Goal: Task Accomplishment & Management: Complete application form

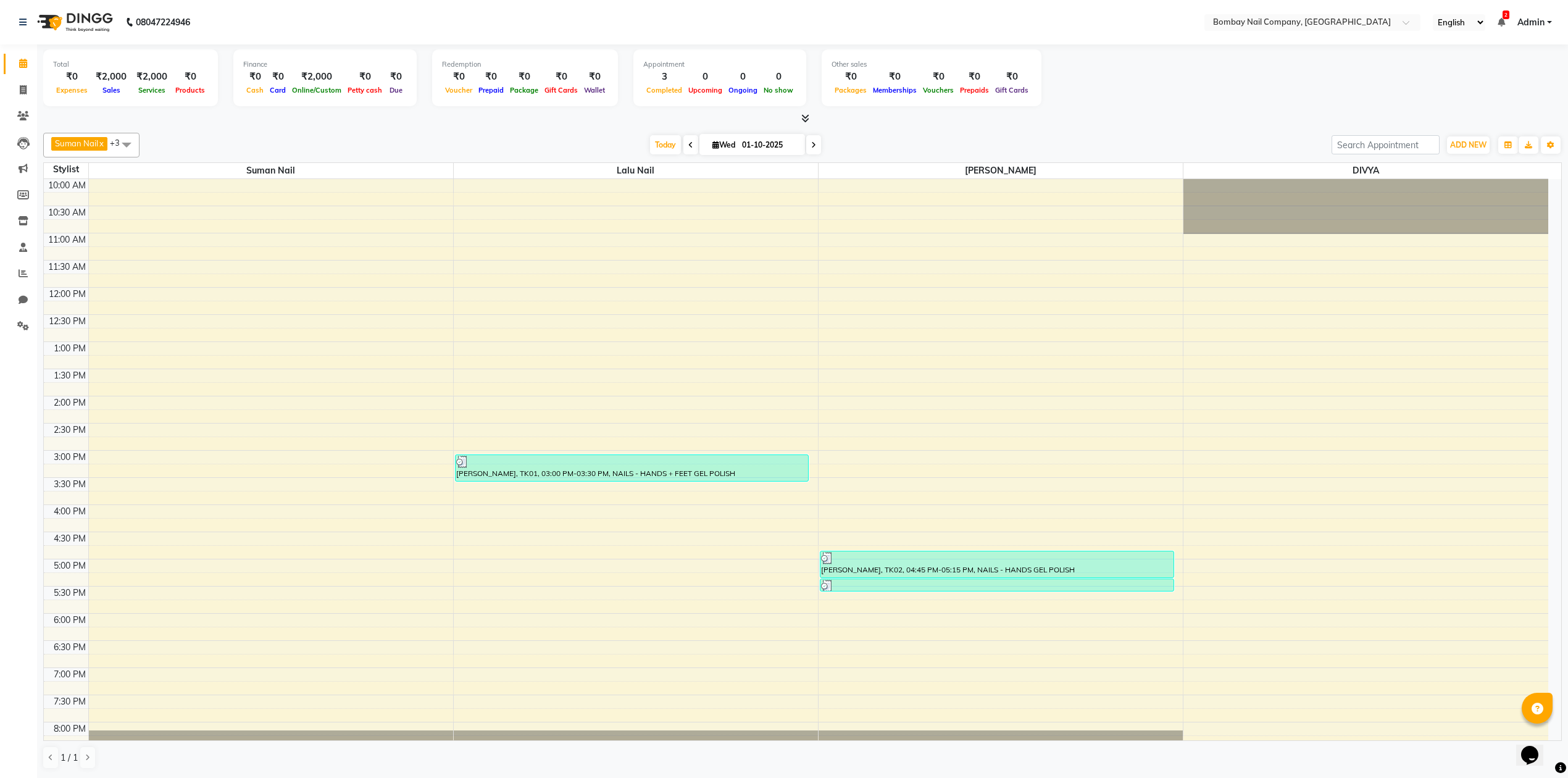
click at [752, 144] on input "01-10-2025" at bounding box center [769, 145] width 62 height 19
select select "10"
select select "2025"
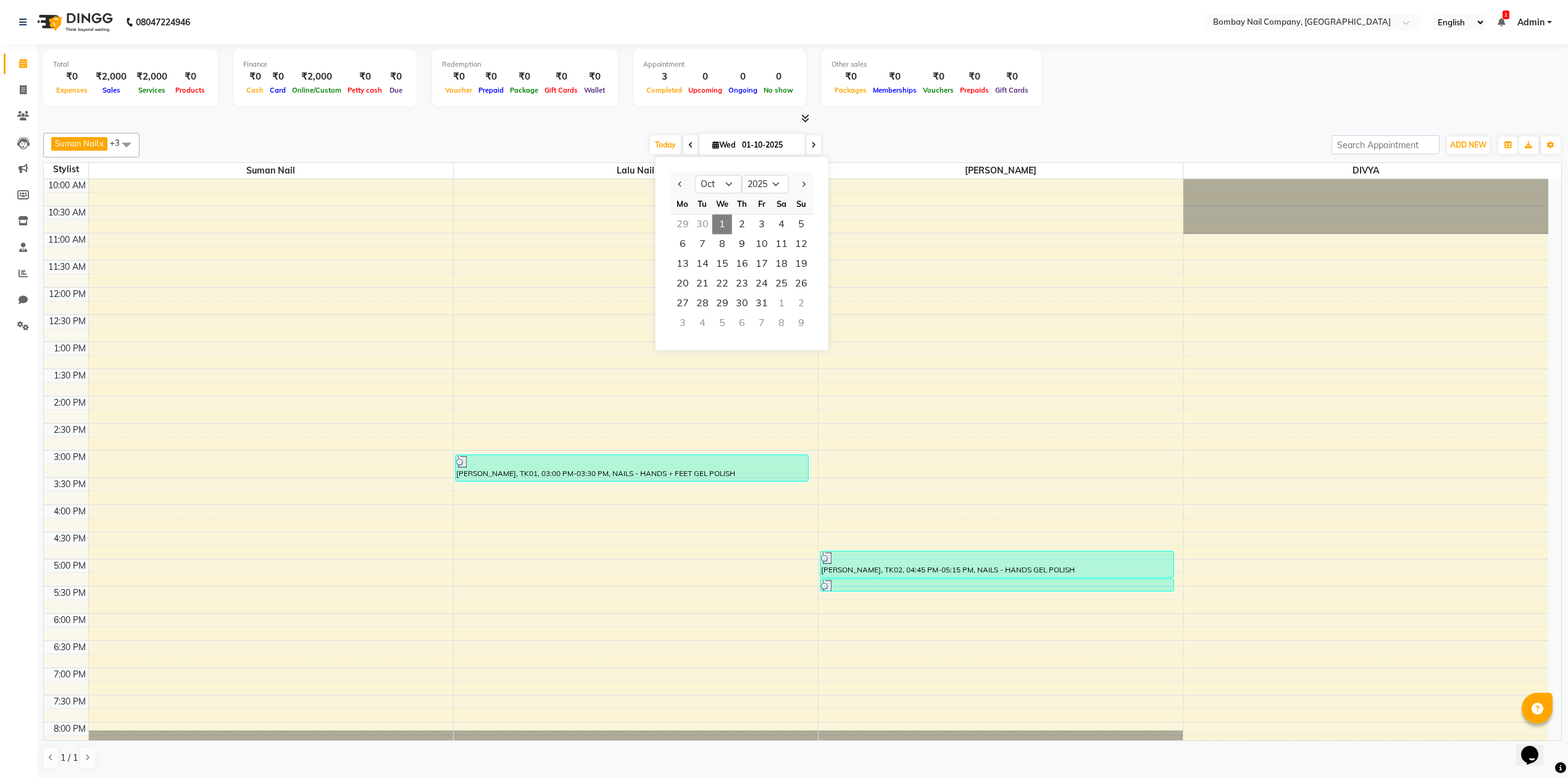
click at [705, 215] on div "30" at bounding box center [702, 224] width 20 height 20
type input "[DATE]"
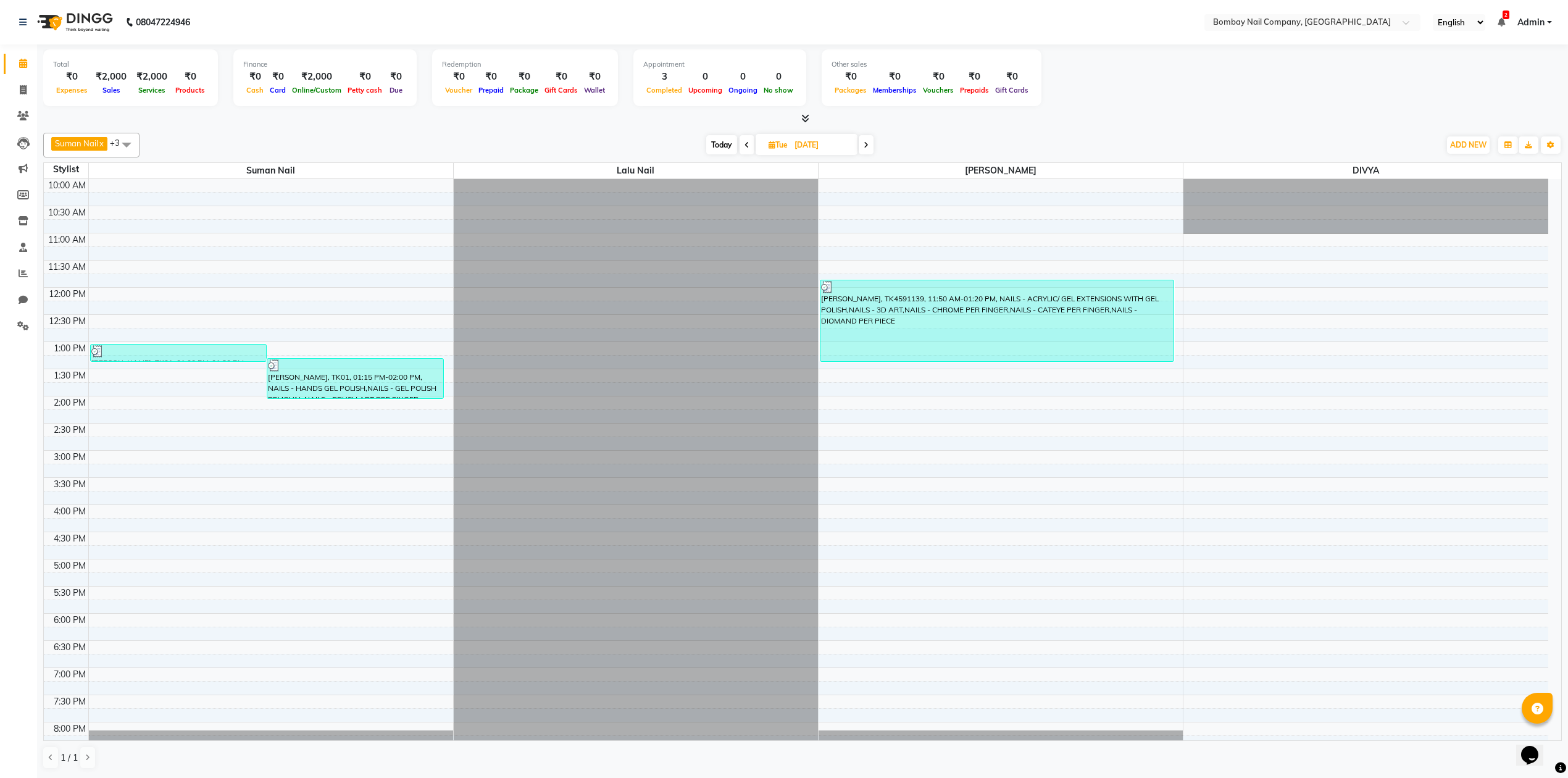
click at [782, 144] on span "Tue" at bounding box center [778, 144] width 25 height 9
select select "9"
select select "2025"
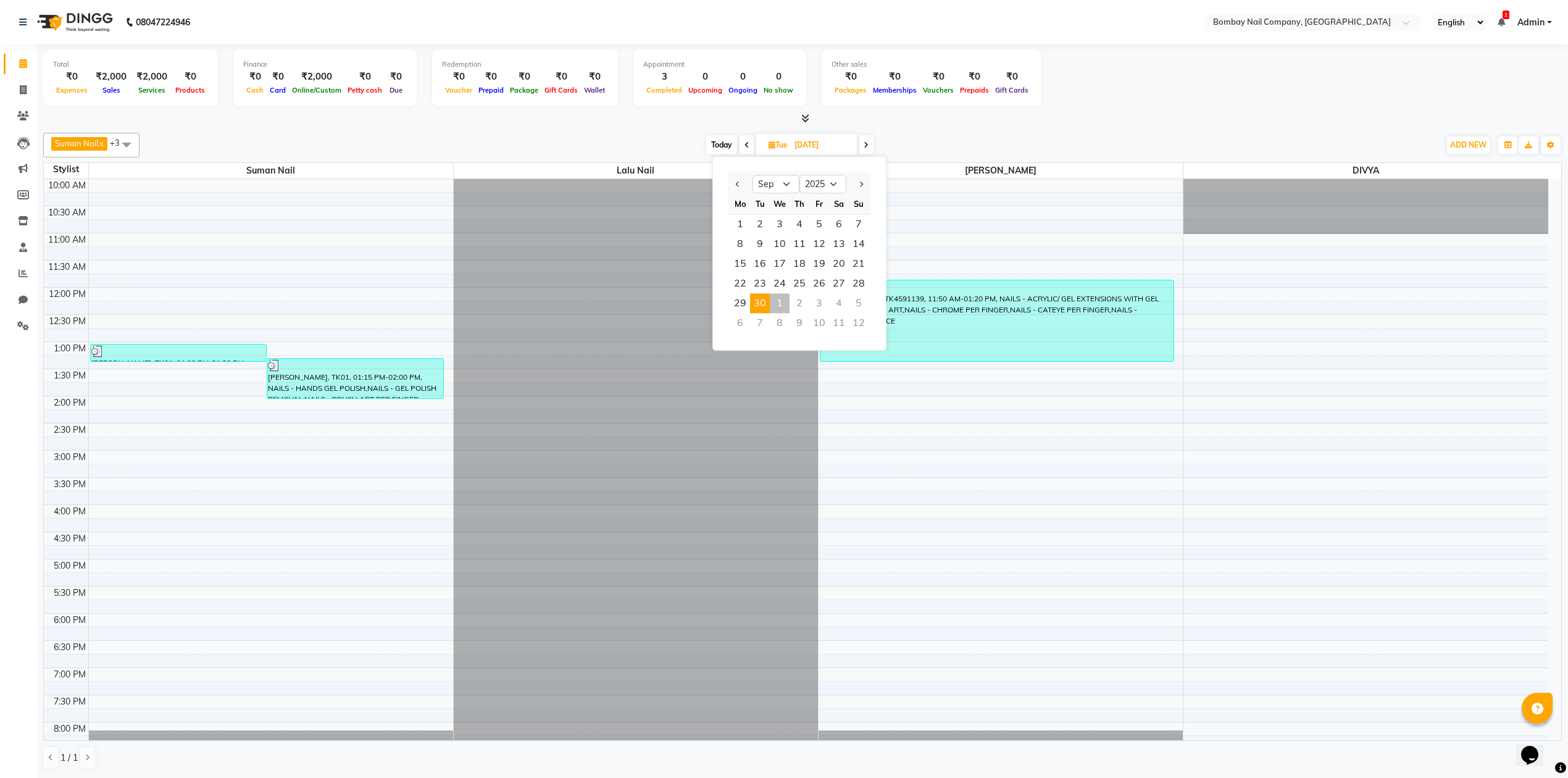
click at [784, 304] on div "1" at bounding box center [779, 303] width 20 height 20
type input "01-10-2025"
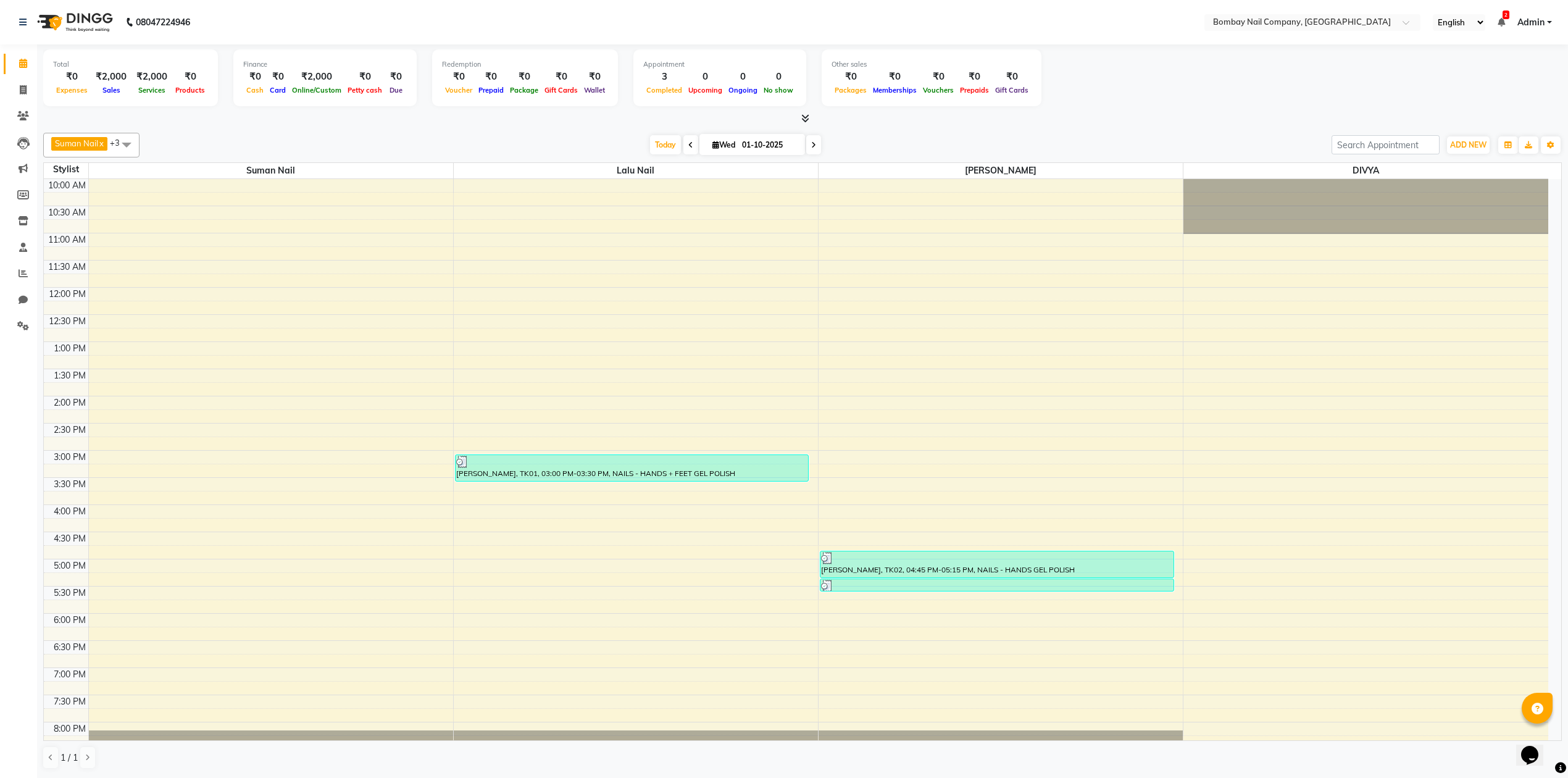
click at [747, 151] on input "01-10-2025" at bounding box center [769, 145] width 62 height 19
select select "10"
select select "2025"
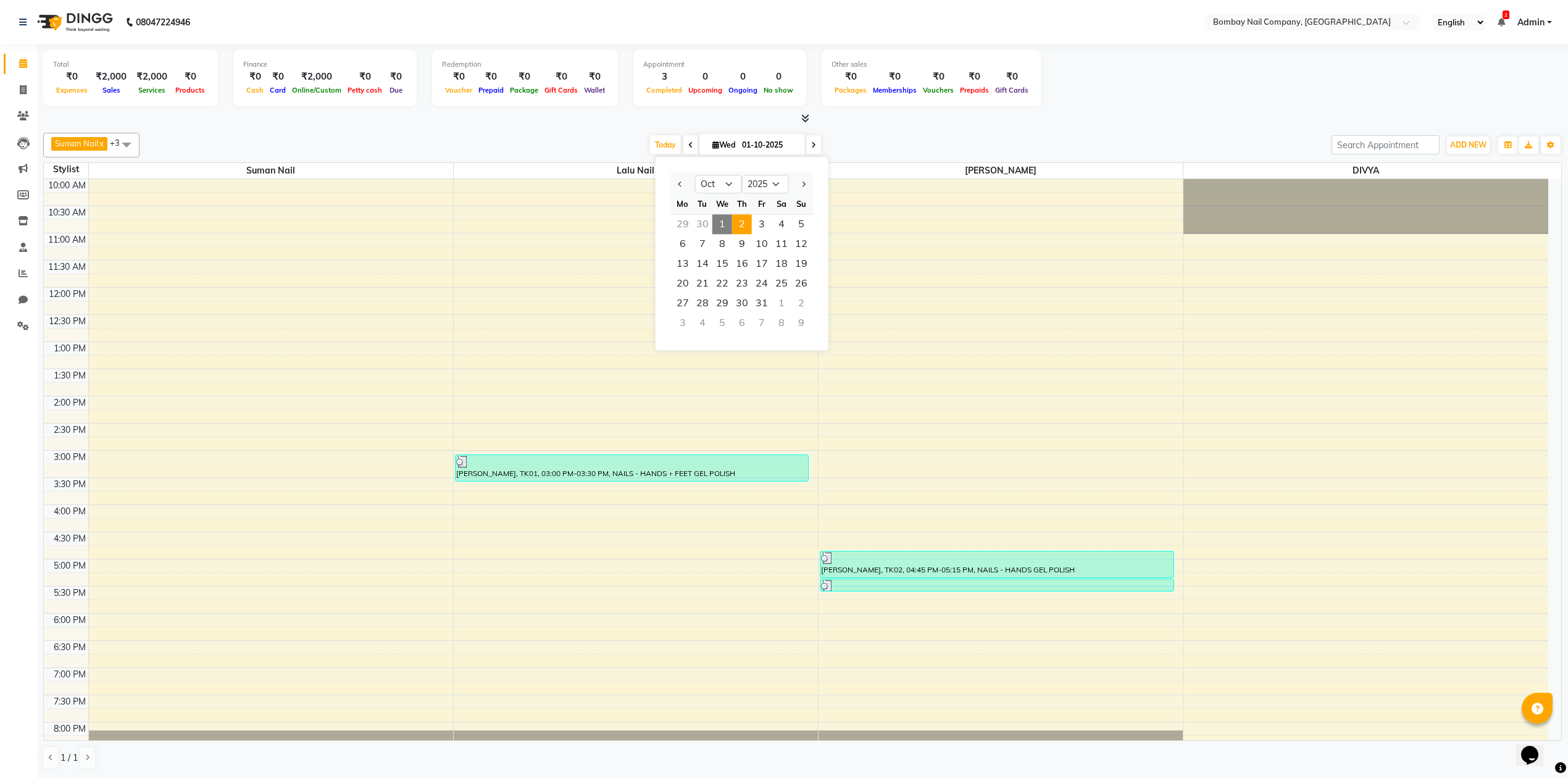
click at [741, 218] on span "2" at bounding box center [742, 224] width 20 height 20
type input "02-10-2025"
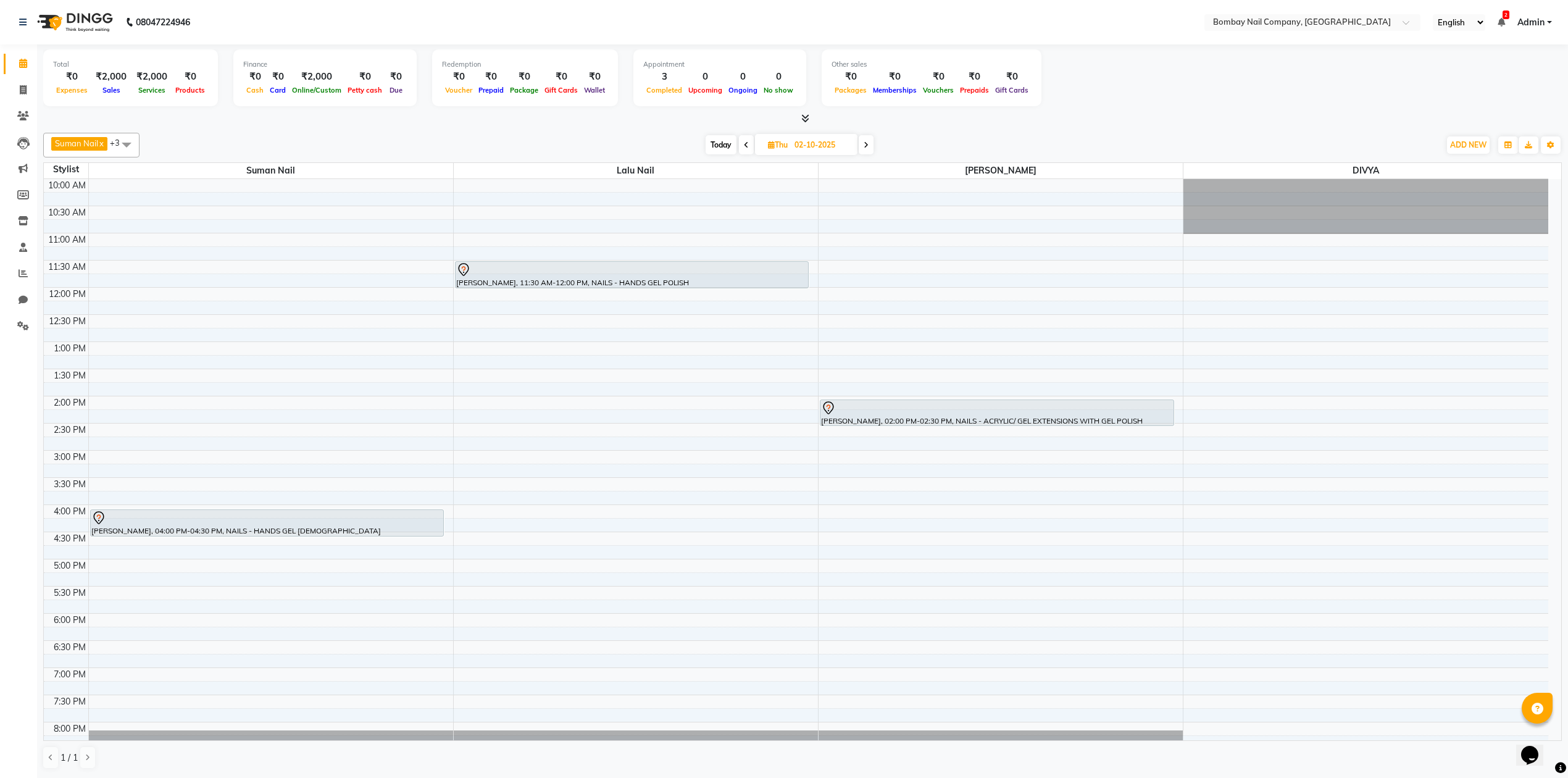
click at [899, 141] on div "Today Thu 02-10-2025" at bounding box center [789, 145] width 1288 height 19
click at [968, 139] on div "Today Thu 02-10-2025" at bounding box center [789, 145] width 1288 height 19
click at [968, 139] on div "Today Thu 02-10-2025" at bounding box center [789, 145] width 1288 height 19
click at [820, 146] on input "02-10-2025" at bounding box center [822, 145] width 62 height 19
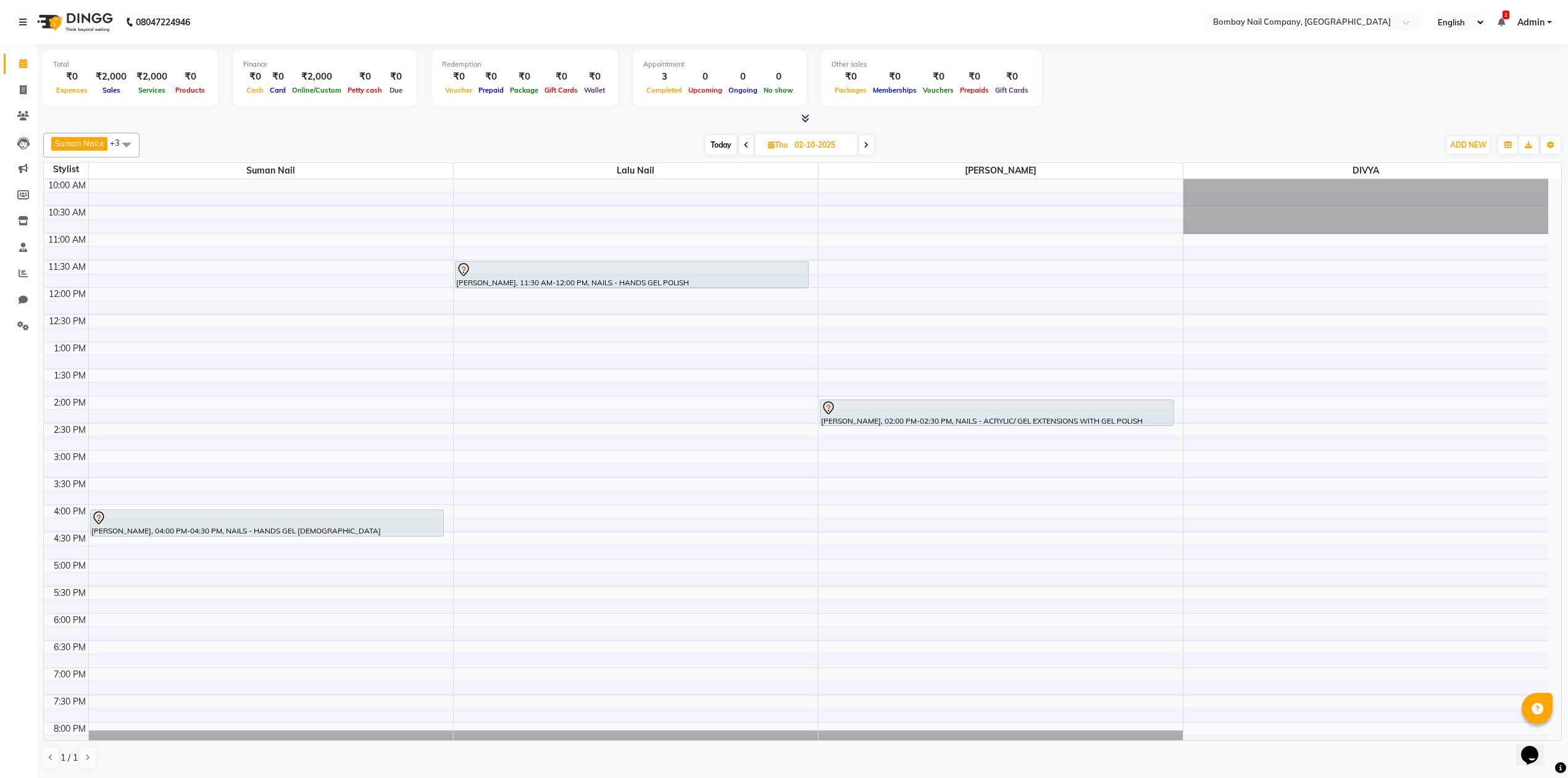
select select "10"
select select "2025"
click at [785, 222] on span "1" at bounding box center [779, 224] width 20 height 20
type input "01-10-2025"
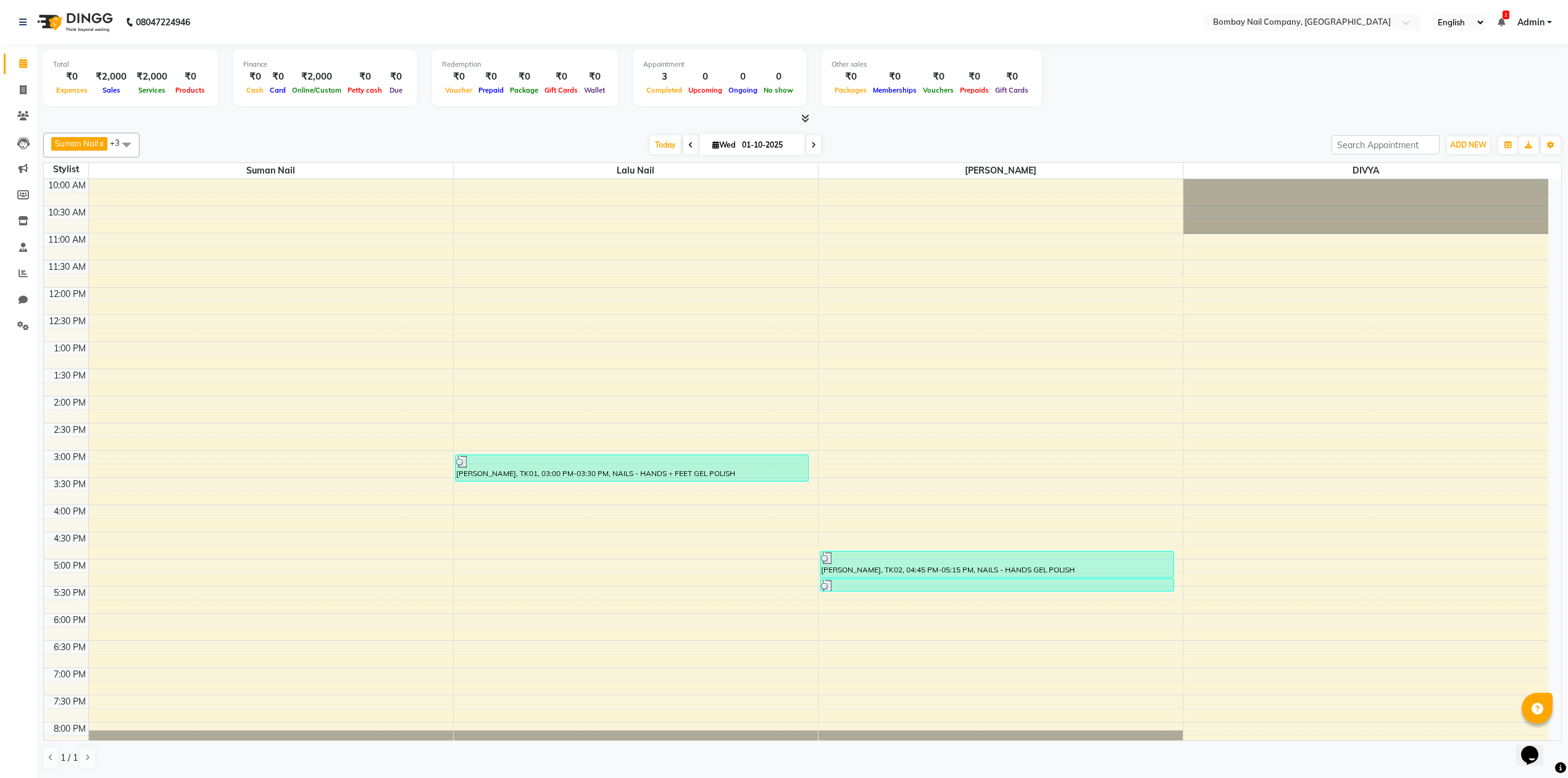
click at [802, 117] on icon at bounding box center [805, 118] width 8 height 9
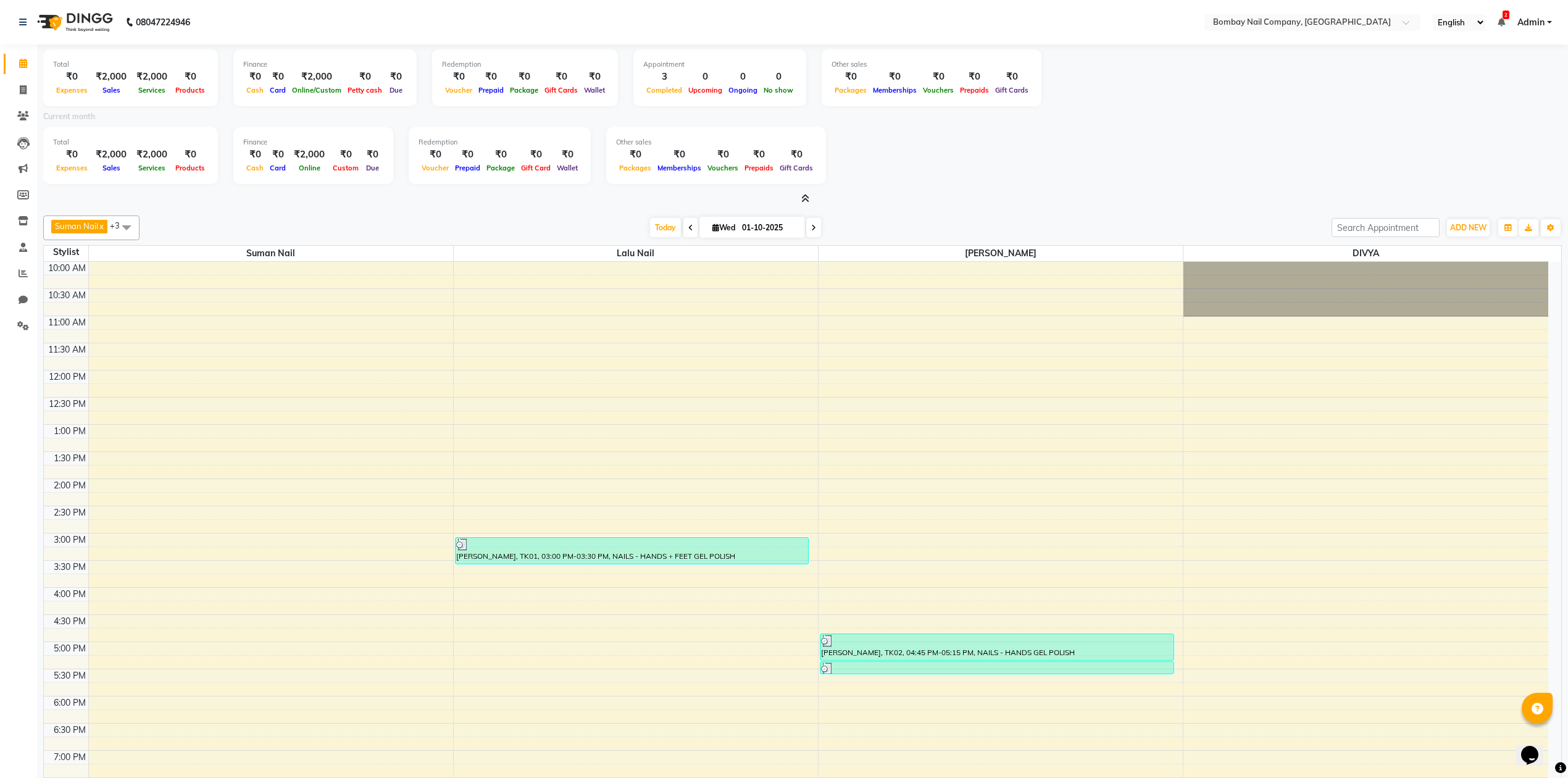
click at [451, 214] on div "Suman Nail x Lalu Nail x Sanjay Nail x DIVYA x +3 Select All ADMIN Suman Nail L…" at bounding box center [802, 533] width 1519 height 646
click at [24, 77] on li "Invoice" at bounding box center [19, 90] width 37 height 26
click at [24, 85] on icon at bounding box center [23, 90] width 7 height 9
select select "service"
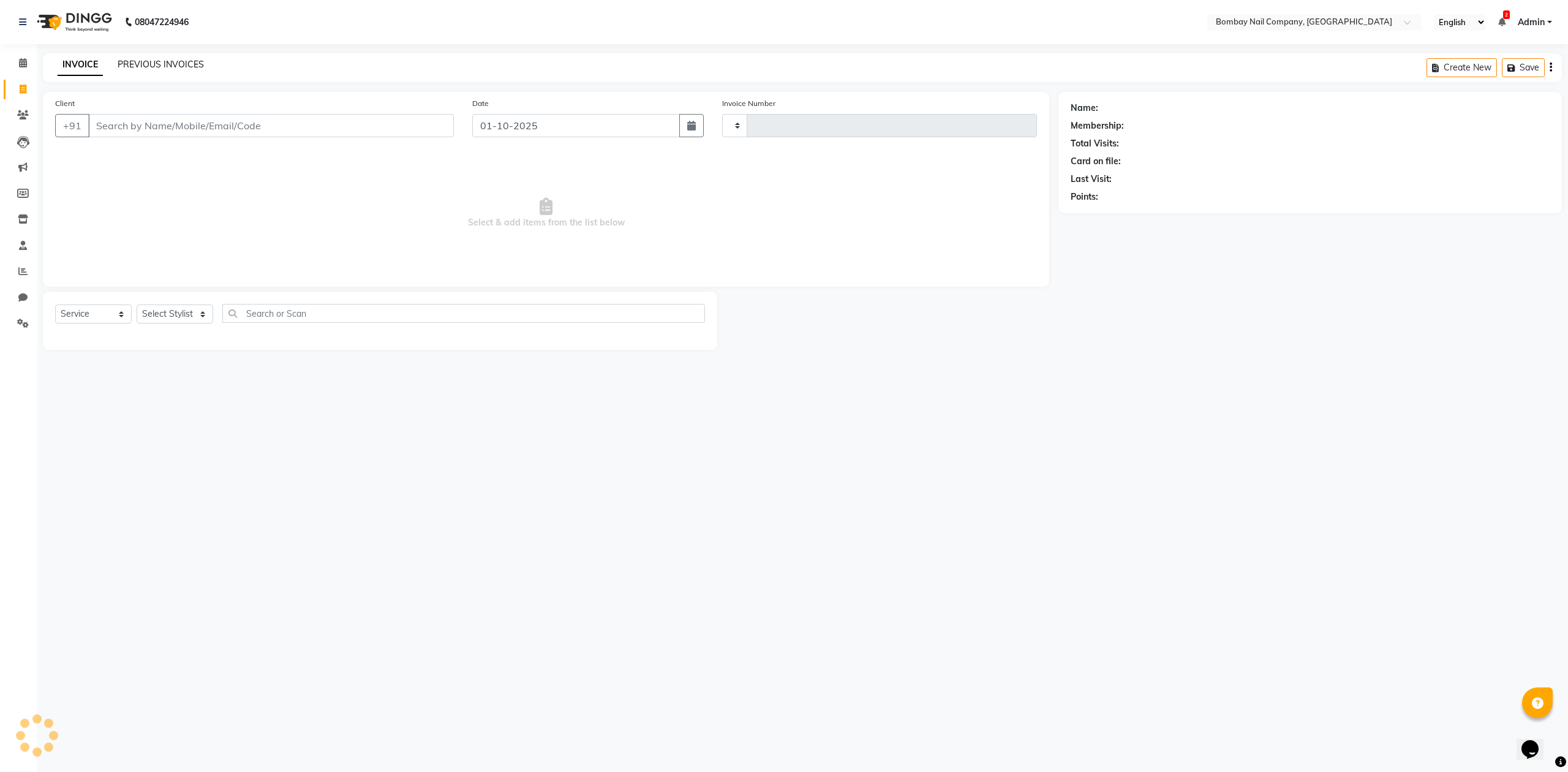
type input "0069"
select select "8782"
click at [174, 62] on link "PREVIOUS INVOICES" at bounding box center [161, 64] width 87 height 11
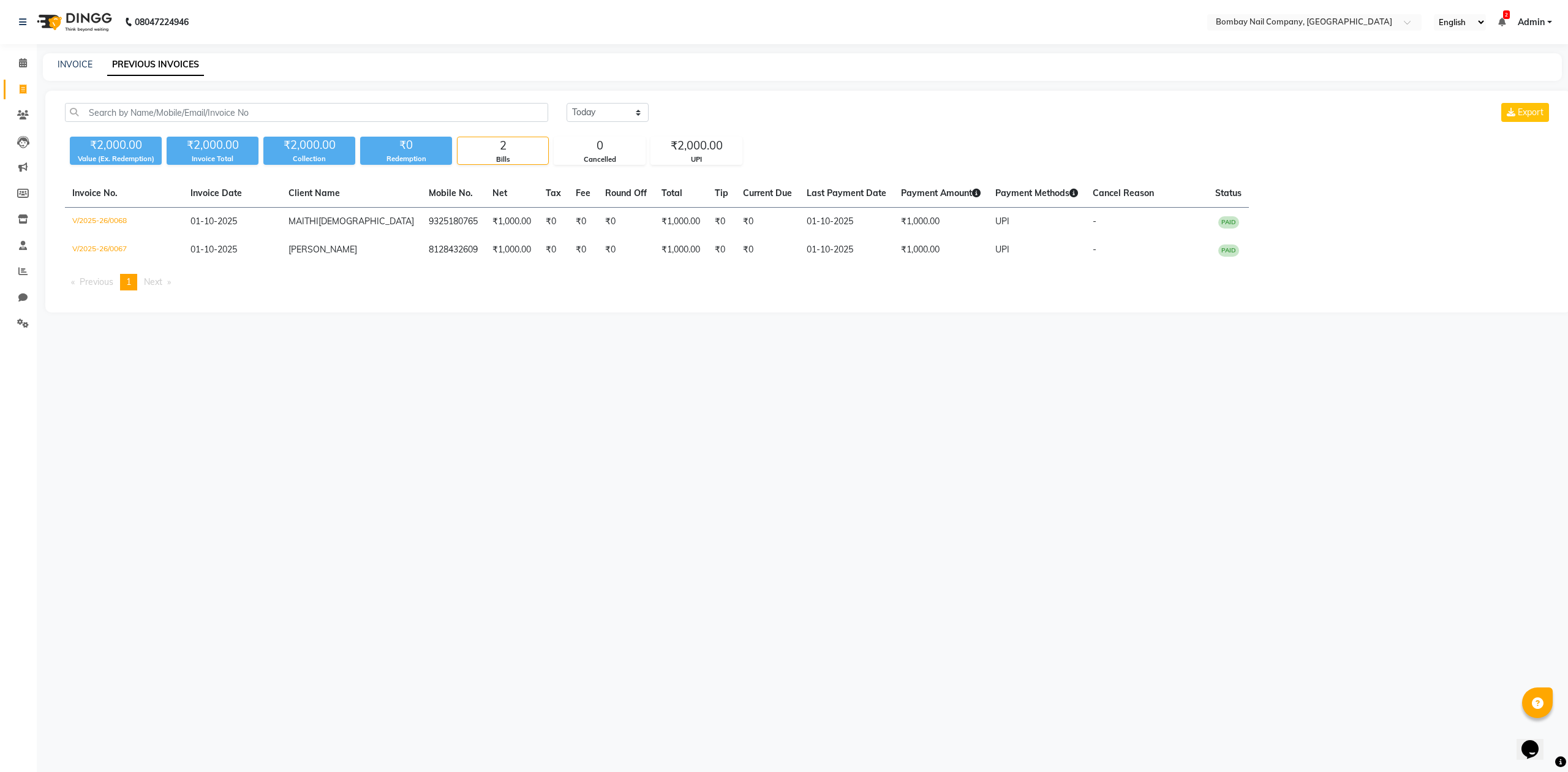
click at [829, 104] on div "[DATE] [DATE] Custom Range Export" at bounding box center [1059, 113] width 985 height 19
click at [24, 66] on icon at bounding box center [23, 62] width 8 height 9
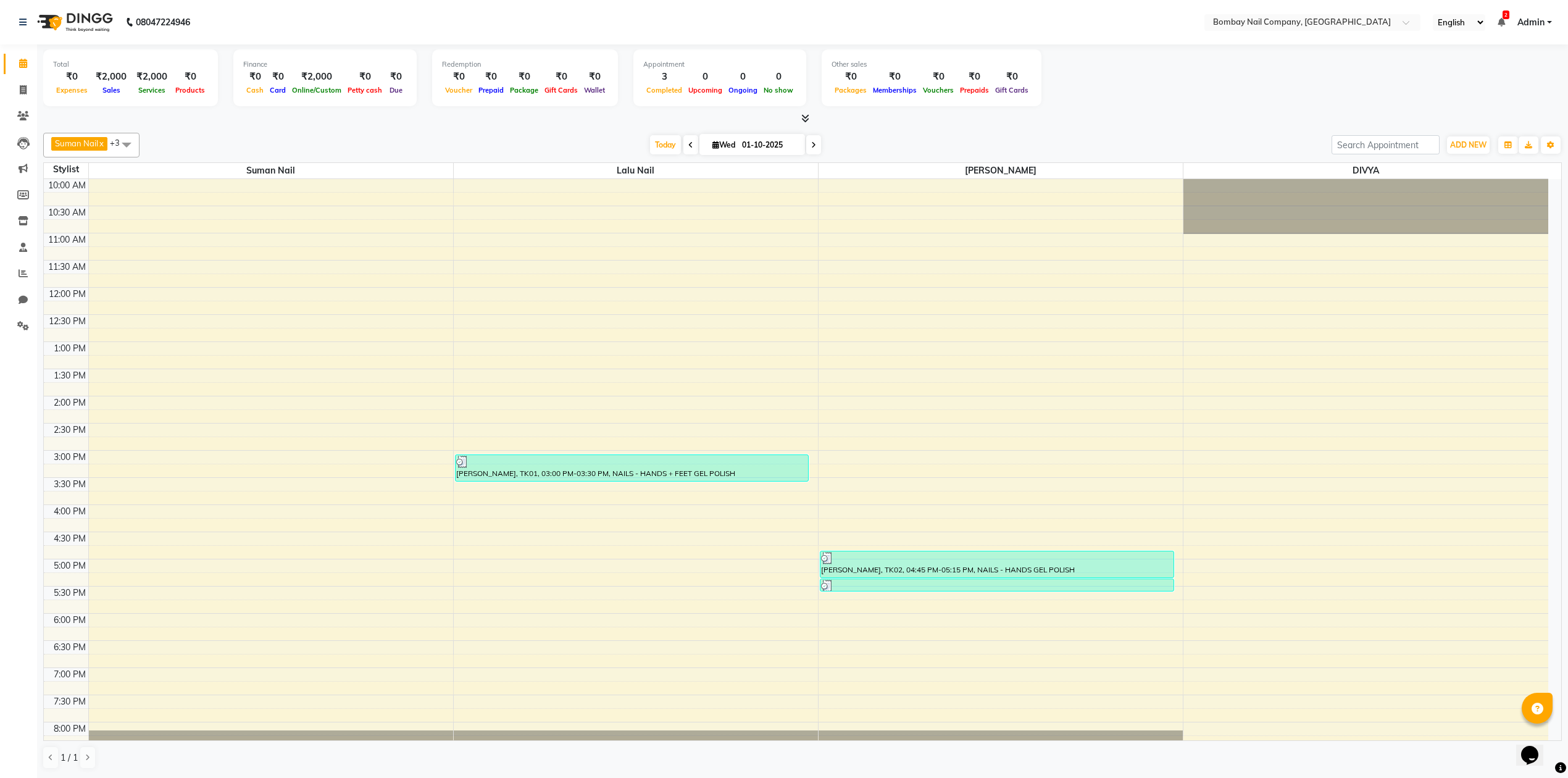
click at [804, 115] on icon at bounding box center [805, 118] width 8 height 9
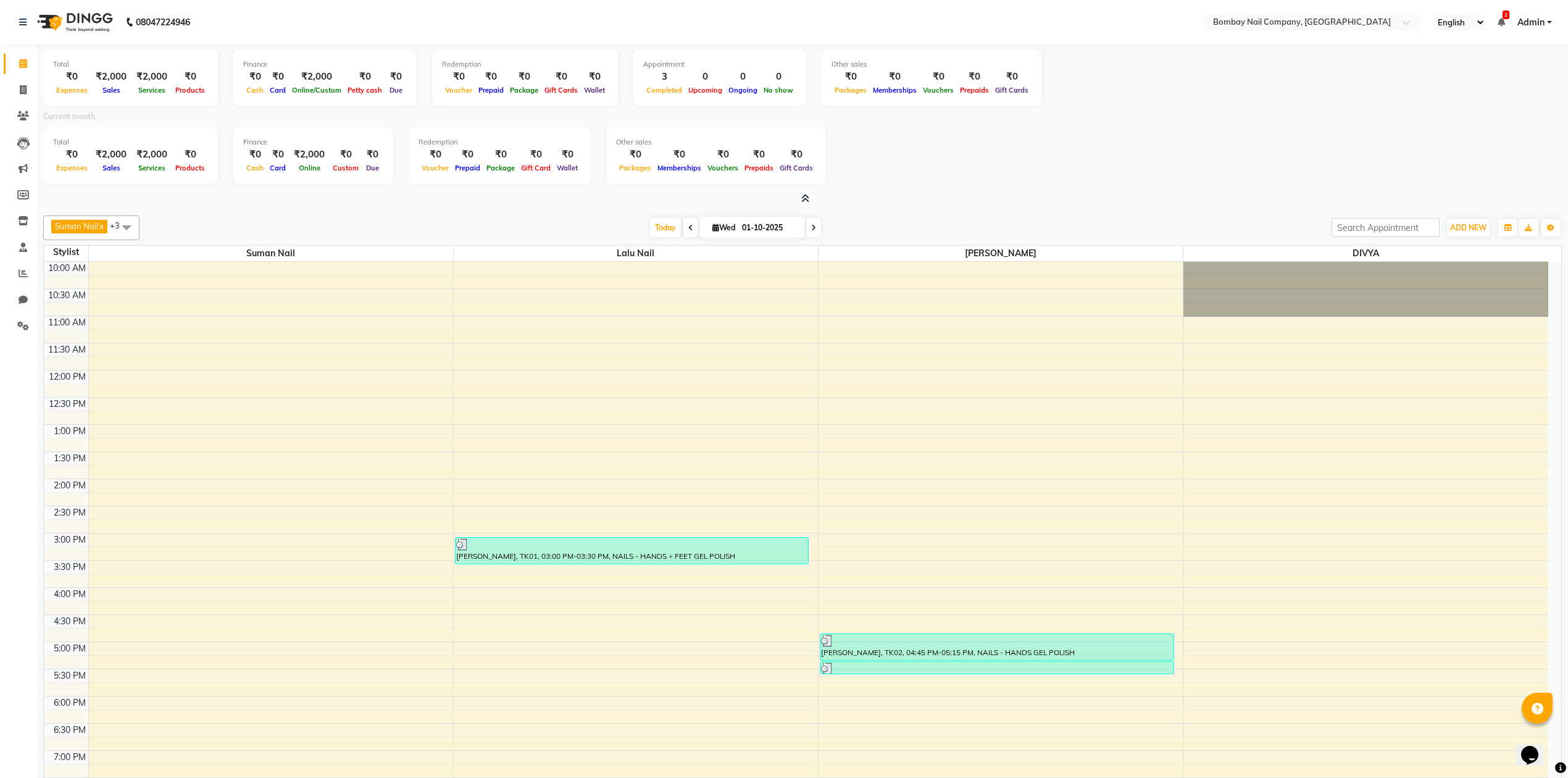
click at [477, 228] on div "[DATE] [DATE]" at bounding box center [736, 227] width 1180 height 19
click at [803, 196] on icon at bounding box center [805, 198] width 8 height 9
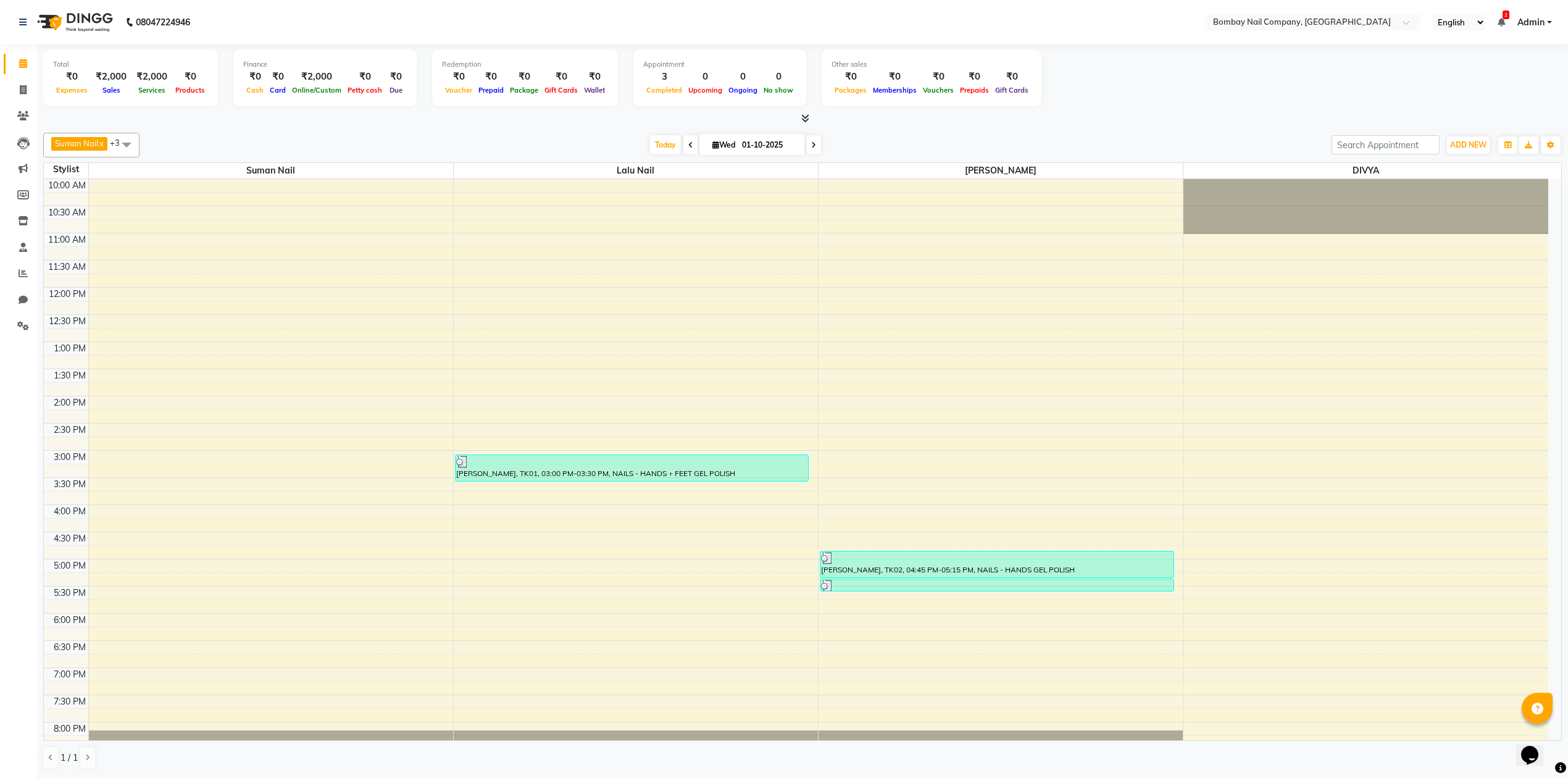
click at [781, 146] on input "01-10-2025" at bounding box center [769, 145] width 62 height 19
select select "10"
select select "2025"
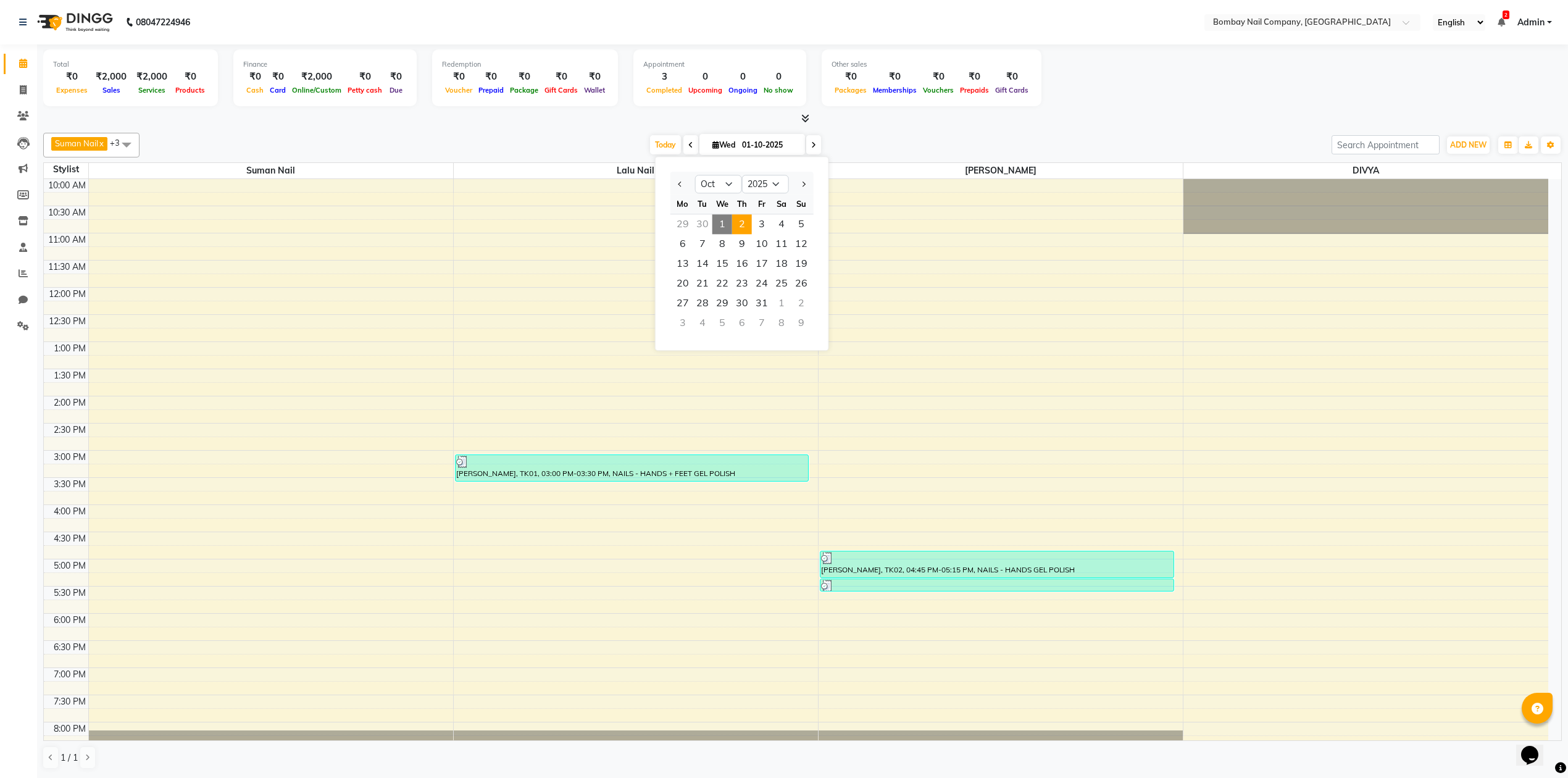
click at [746, 215] on span "2" at bounding box center [742, 224] width 20 height 20
type input "02-10-2025"
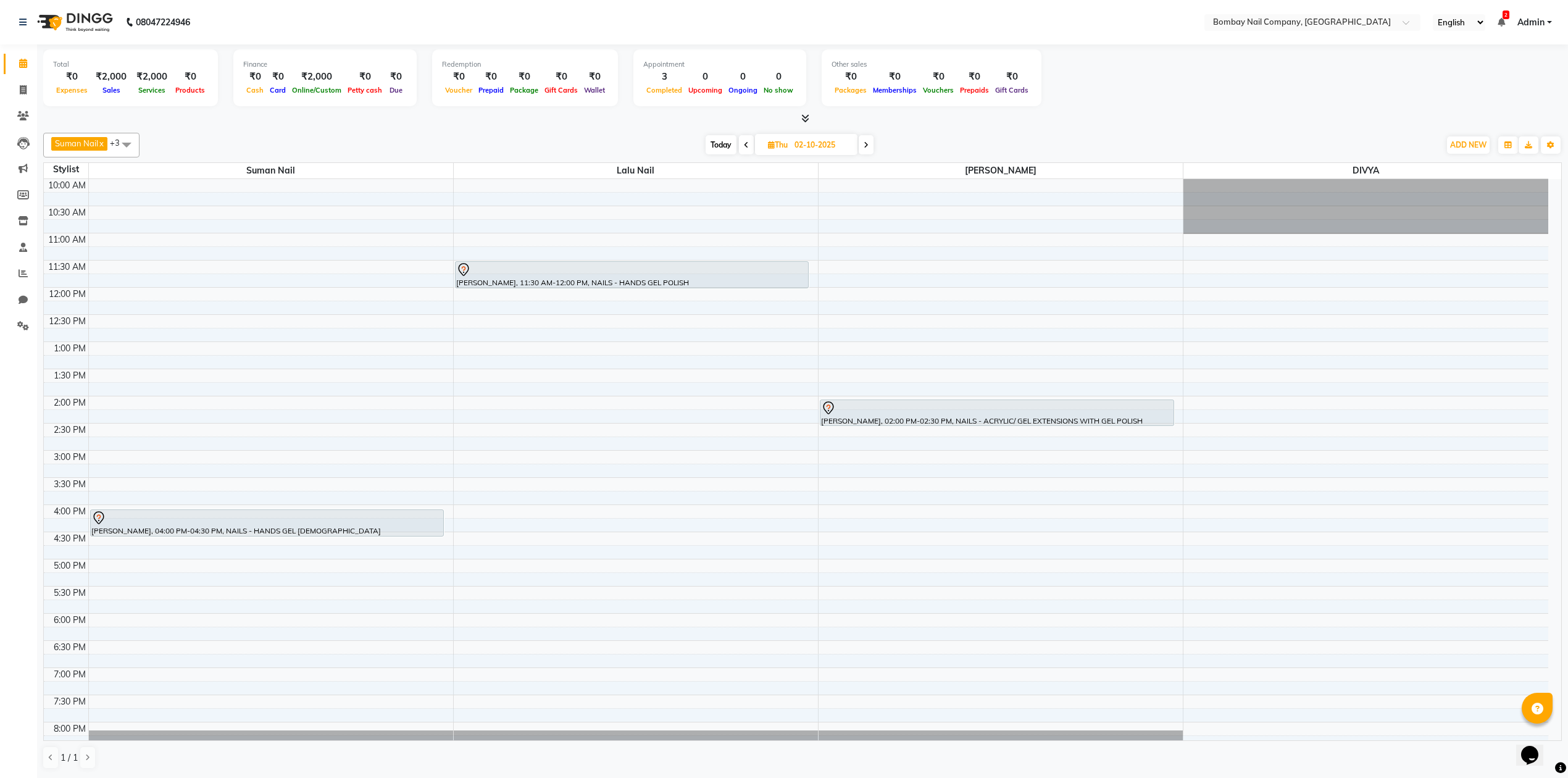
click at [815, 128] on div "Suman Nail x Lalu Nail x Sanjay Nail x DIVYA x +3 Select All ADMIN Suman Nail L…" at bounding box center [802, 451] width 1519 height 646
click at [815, 146] on input "02-10-2025" at bounding box center [822, 145] width 62 height 19
select select "10"
select select "2025"
click at [816, 223] on span "3" at bounding box center [819, 224] width 20 height 20
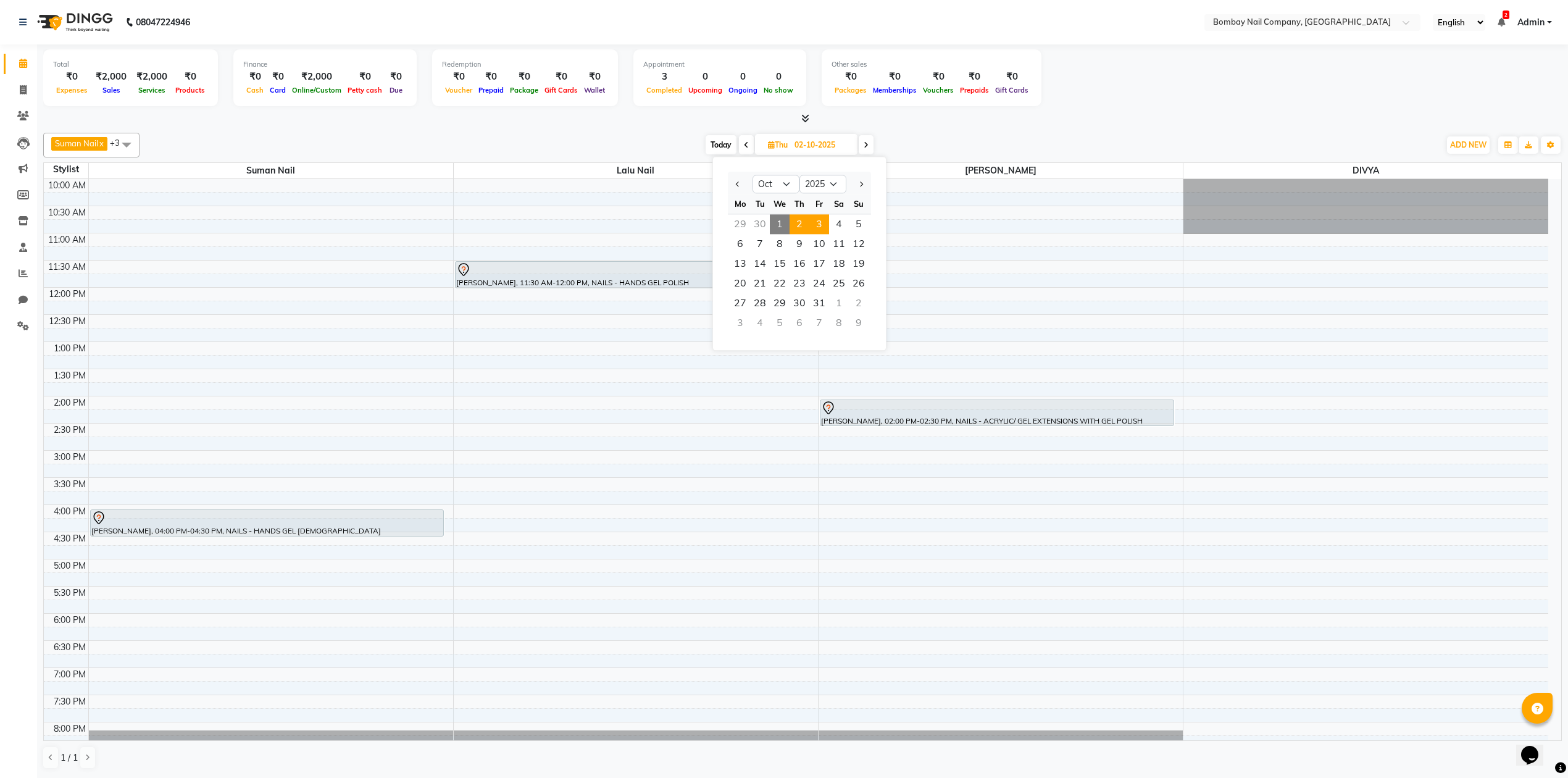
type input "03-10-2025"
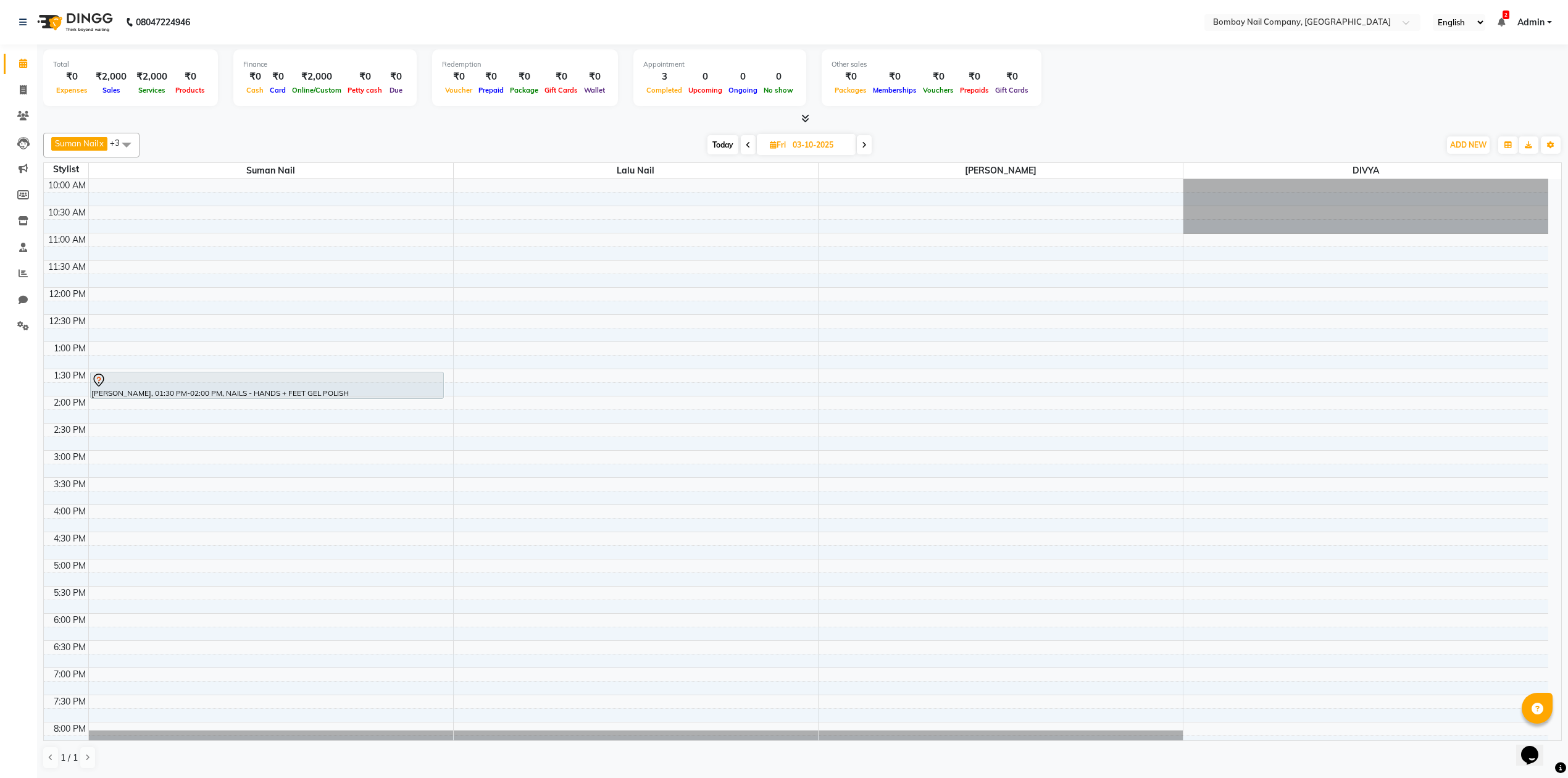
click at [816, 141] on input "03-10-2025" at bounding box center [820, 145] width 62 height 19
select select "10"
select select "2025"
click at [803, 230] on span "2" at bounding box center [797, 224] width 20 height 20
type input "02-10-2025"
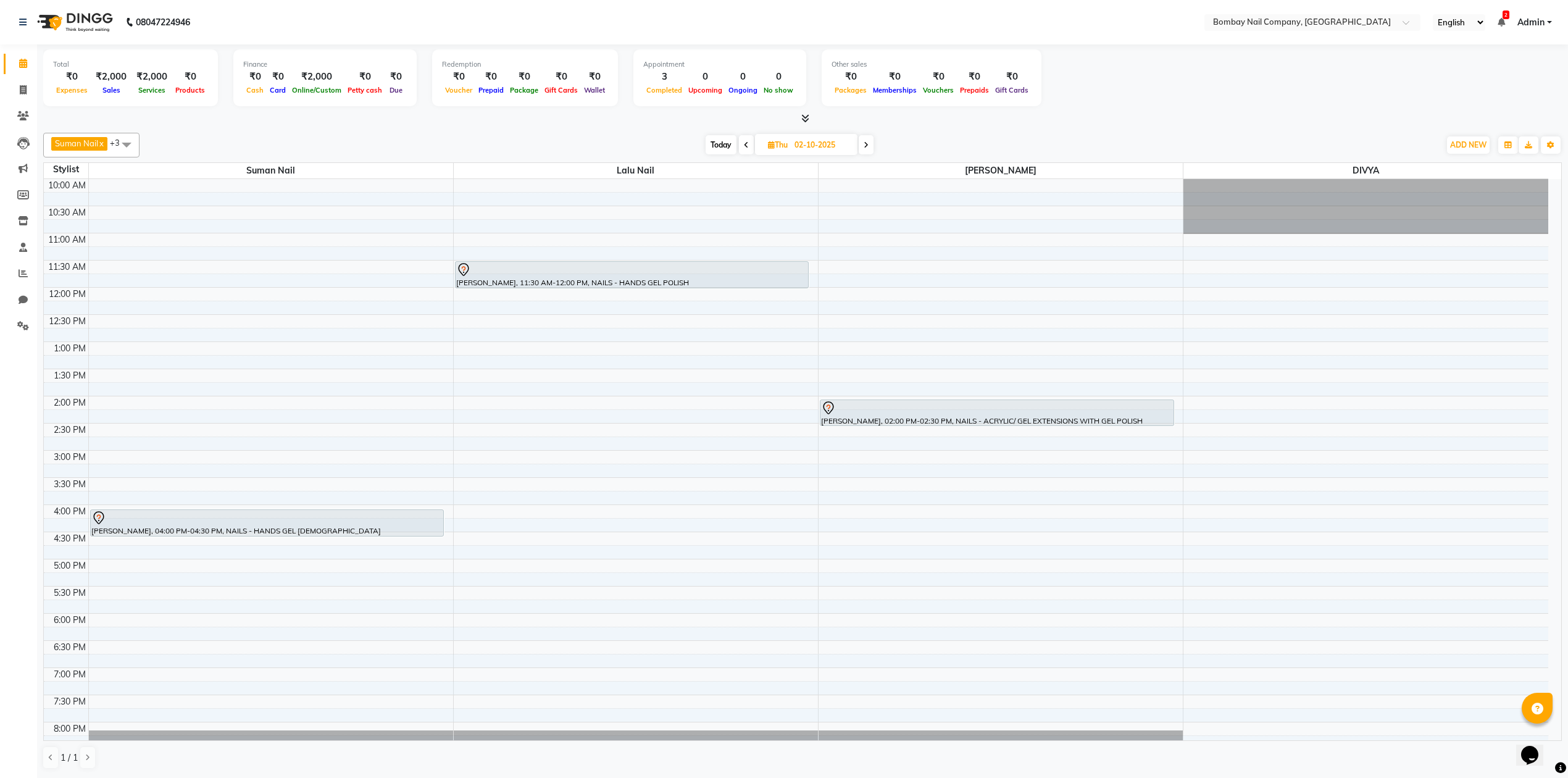
click at [803, 146] on input "02-10-2025" at bounding box center [822, 145] width 62 height 19
select select "10"
select select "2025"
click at [777, 223] on span "1" at bounding box center [779, 224] width 20 height 20
type input "01-10-2025"
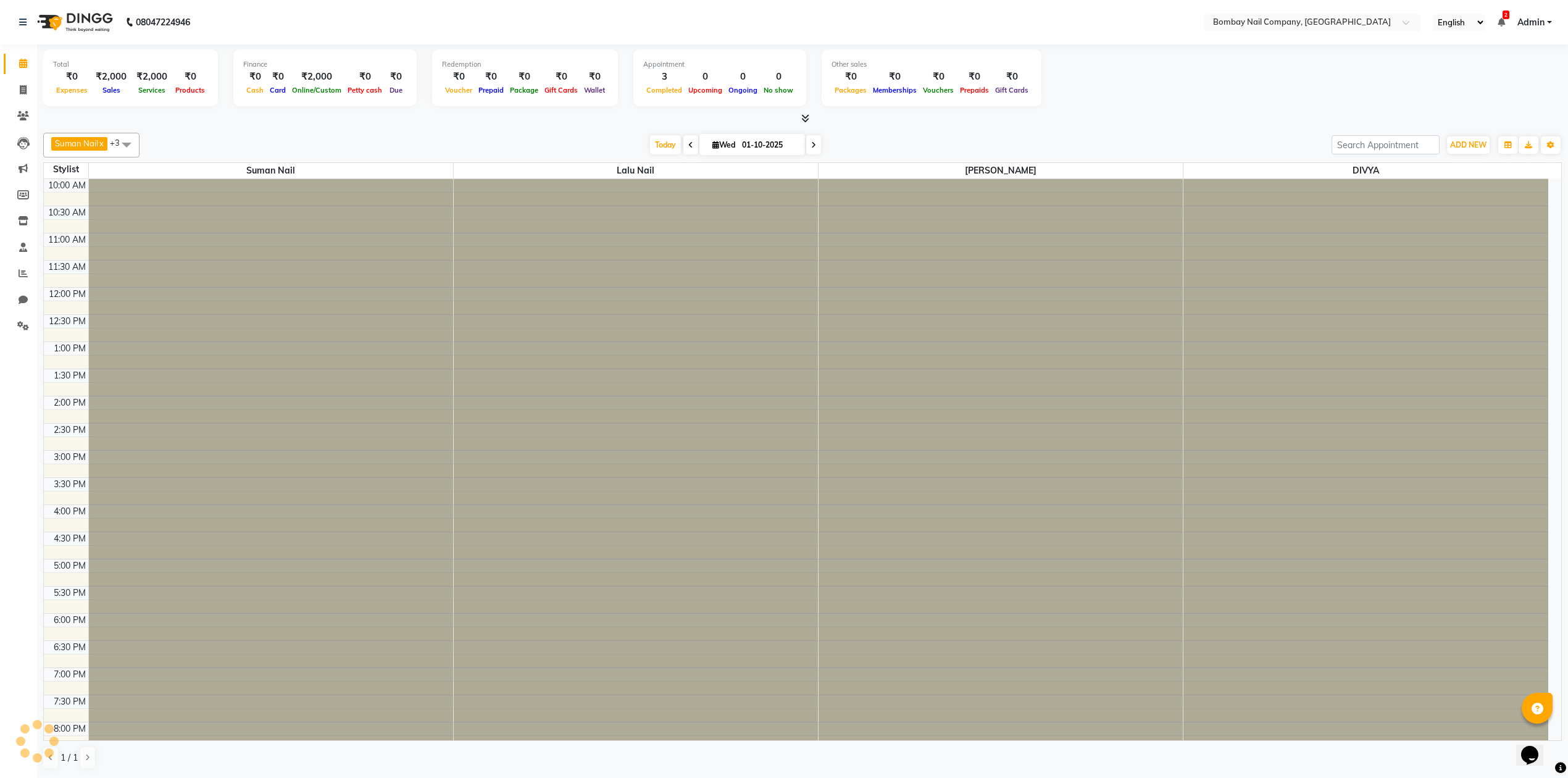
scroll to position [100, 0]
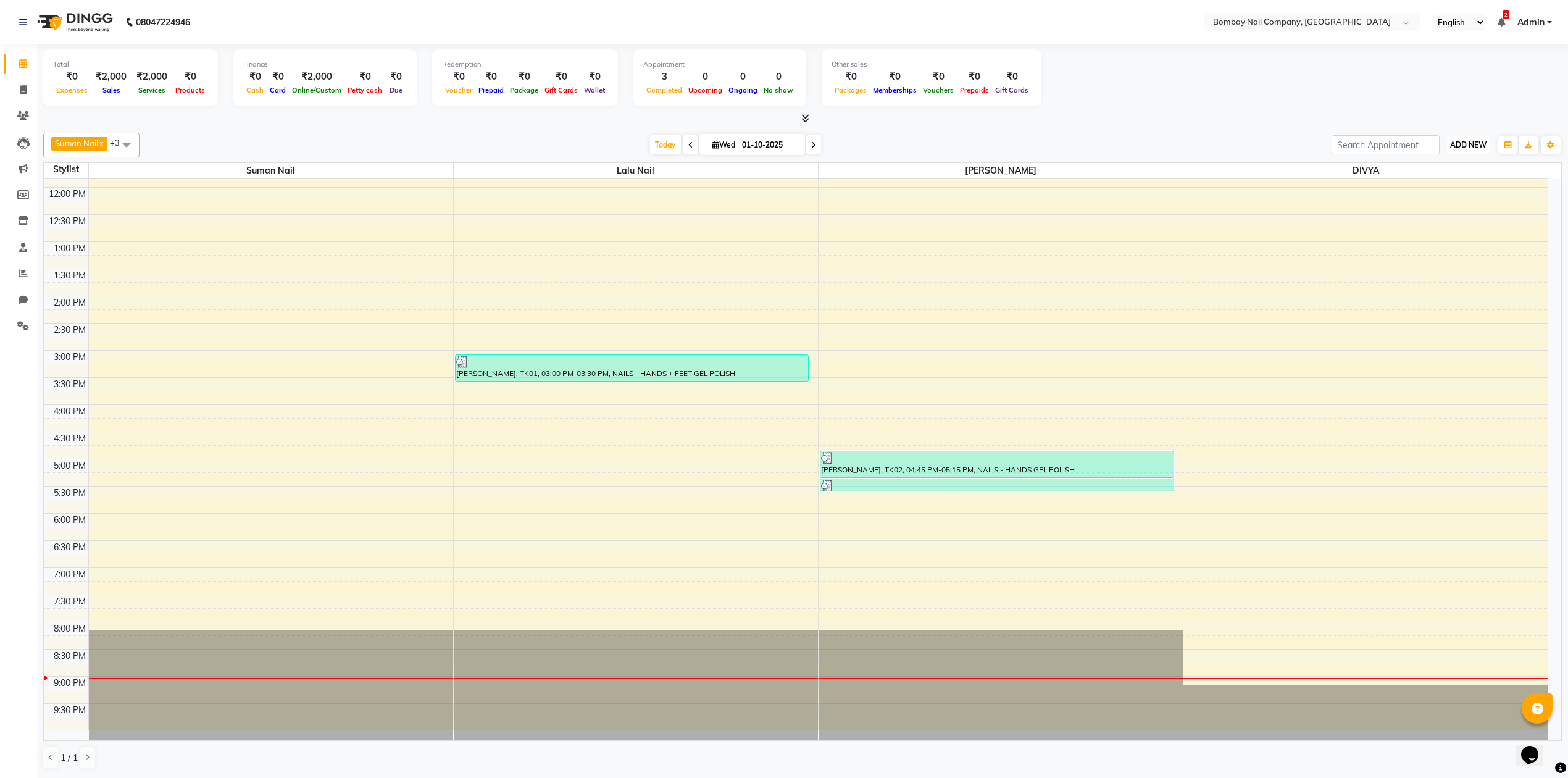
click at [1451, 147] on span "ADD NEW" at bounding box center [1468, 144] width 37 height 9
click at [1431, 220] on link "Add Attendance" at bounding box center [1440, 217] width 98 height 16
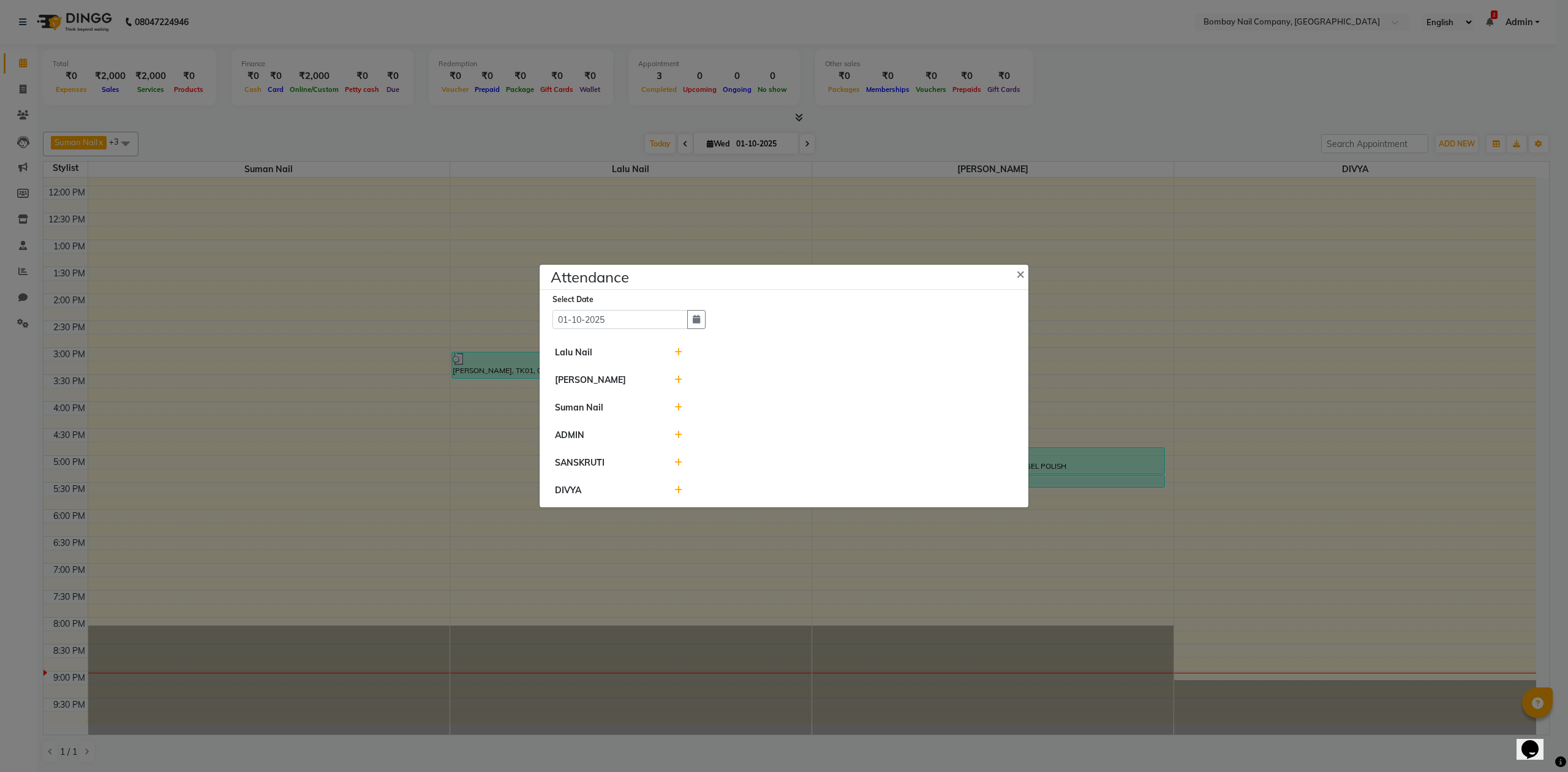
click at [677, 348] on icon at bounding box center [678, 352] width 8 height 8
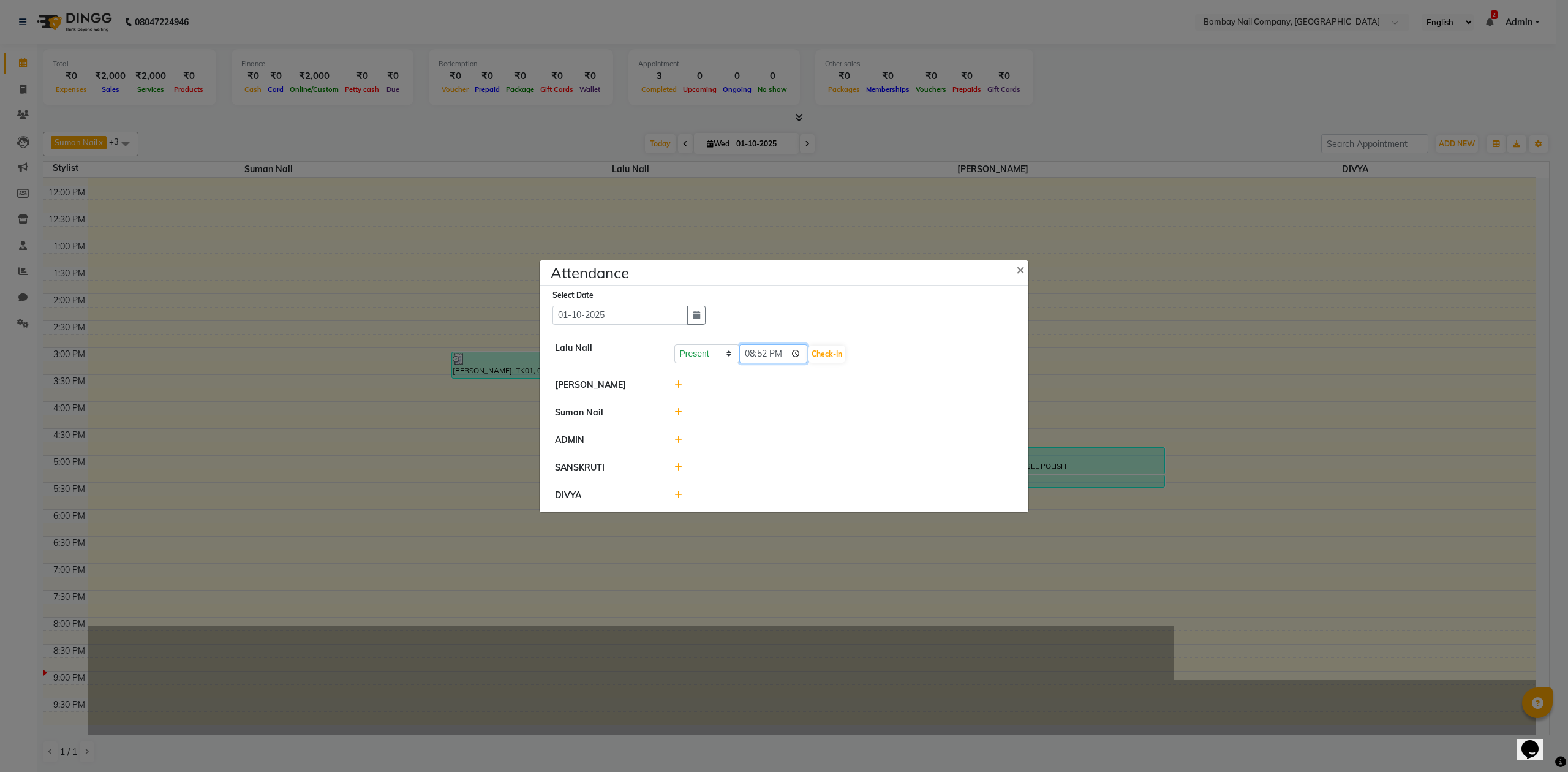
click at [781, 356] on input "20:52" at bounding box center [774, 354] width 69 height 19
type input "11:00"
click at [809, 347] on button "Check-In" at bounding box center [827, 354] width 37 height 17
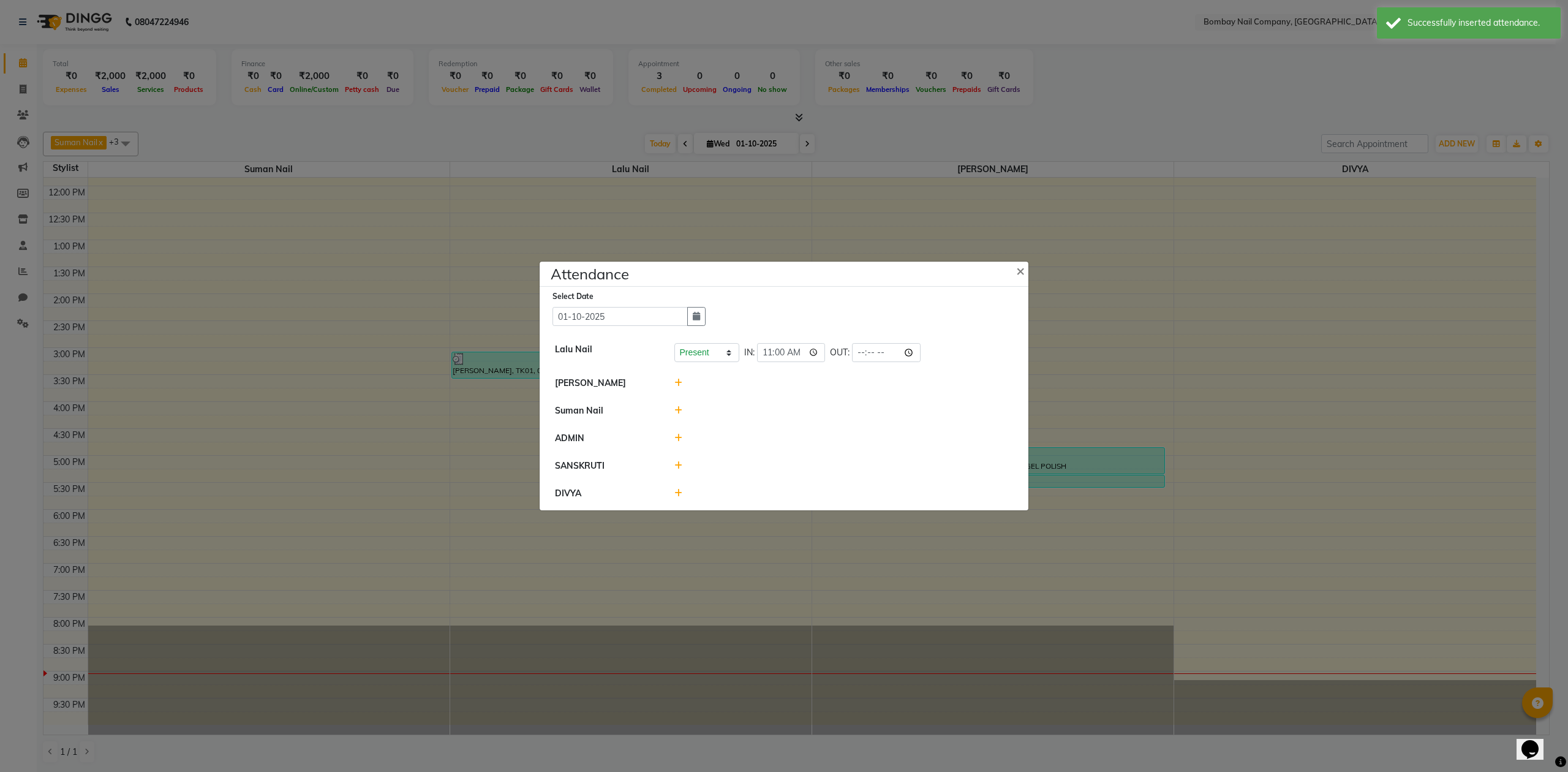
click at [675, 408] on icon at bounding box center [678, 410] width 8 height 8
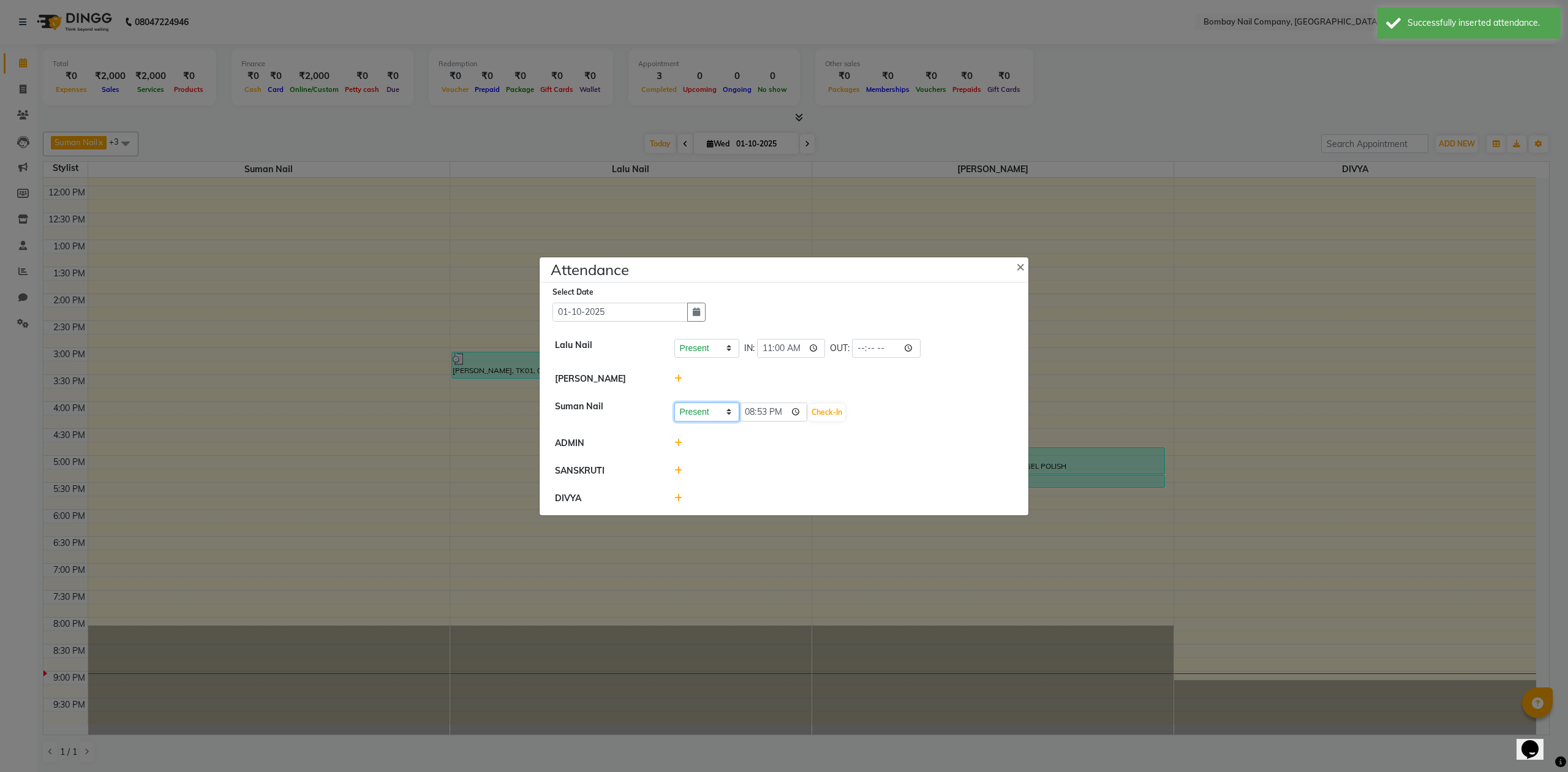
click at [729, 407] on select "Present Absent Late Half Day Weekly Off" at bounding box center [707, 412] width 65 height 19
select select "W"
click at [674, 403] on select "Present Absent Late Half Day Weekly Off" at bounding box center [707, 412] width 65 height 19
click at [755, 410] on button "Save" at bounding box center [753, 412] width 24 height 17
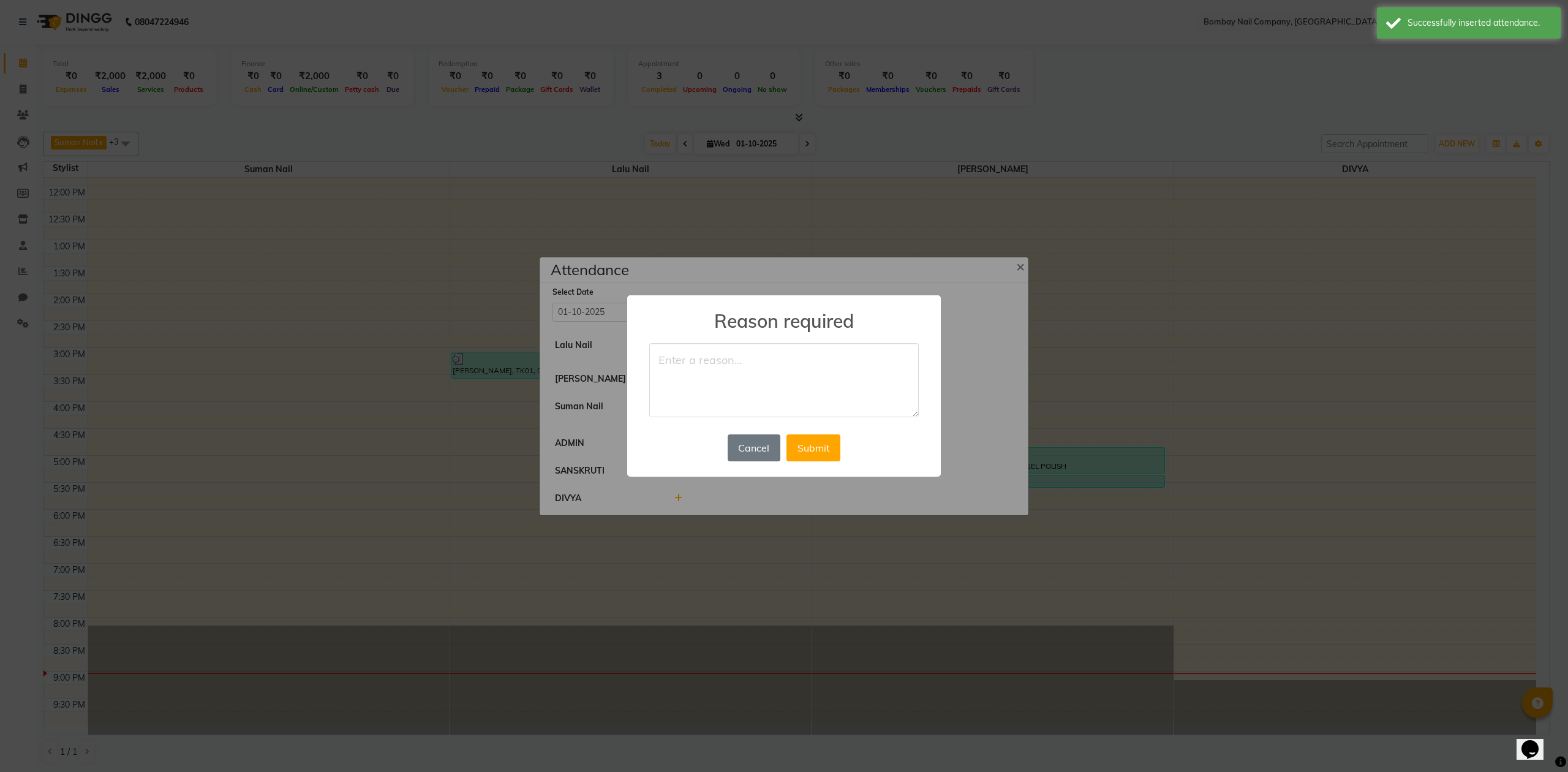
click at [760, 397] on textarea at bounding box center [784, 380] width 269 height 75
type textarea "off"
click at [822, 441] on button "Submit" at bounding box center [813, 448] width 54 height 27
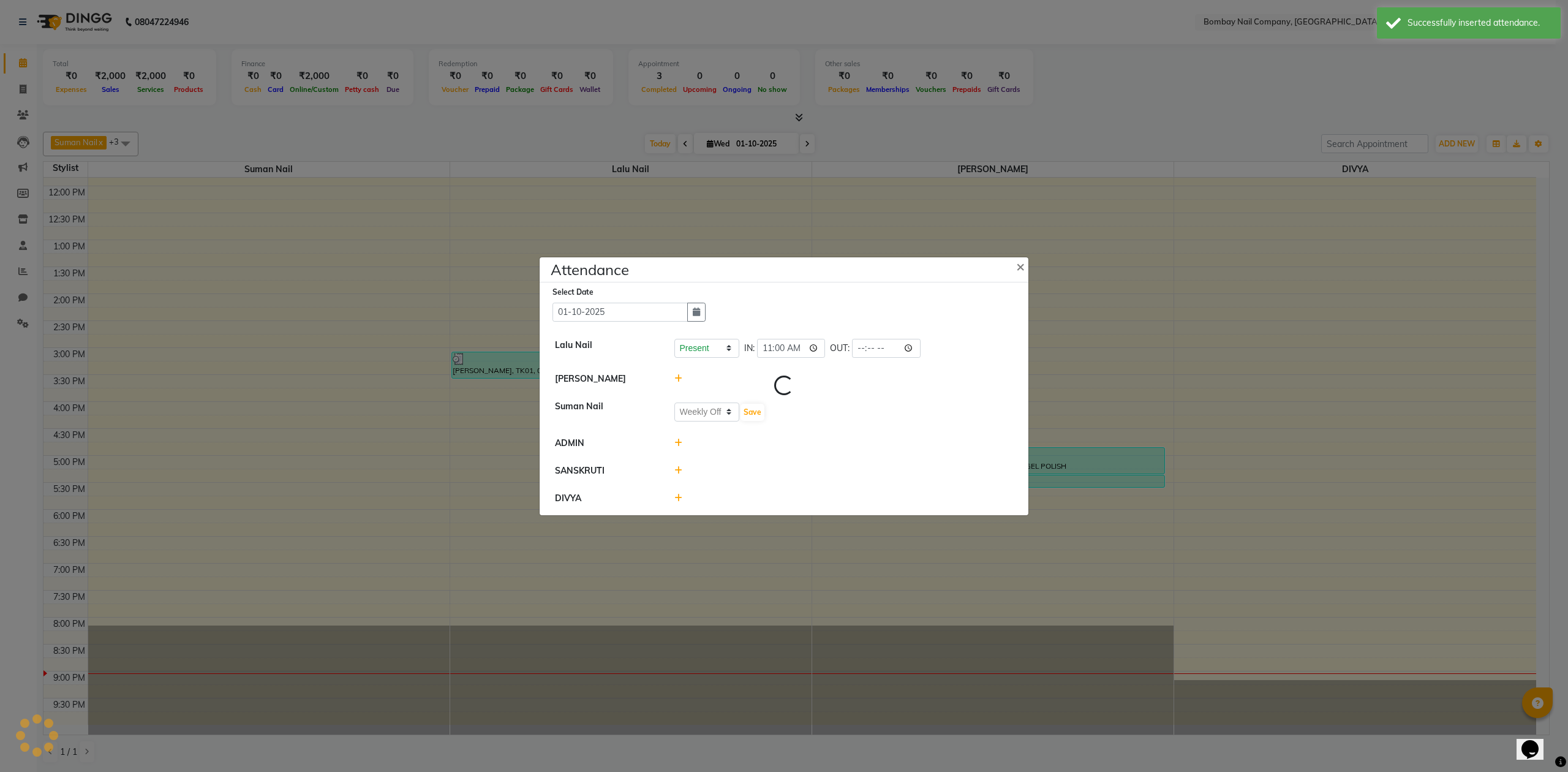
click at [766, 415] on div "Present Absent Late Half Day Weekly Off Save" at bounding box center [844, 412] width 339 height 20
select select "W"
click at [680, 380] on icon at bounding box center [678, 380] width 8 height 8
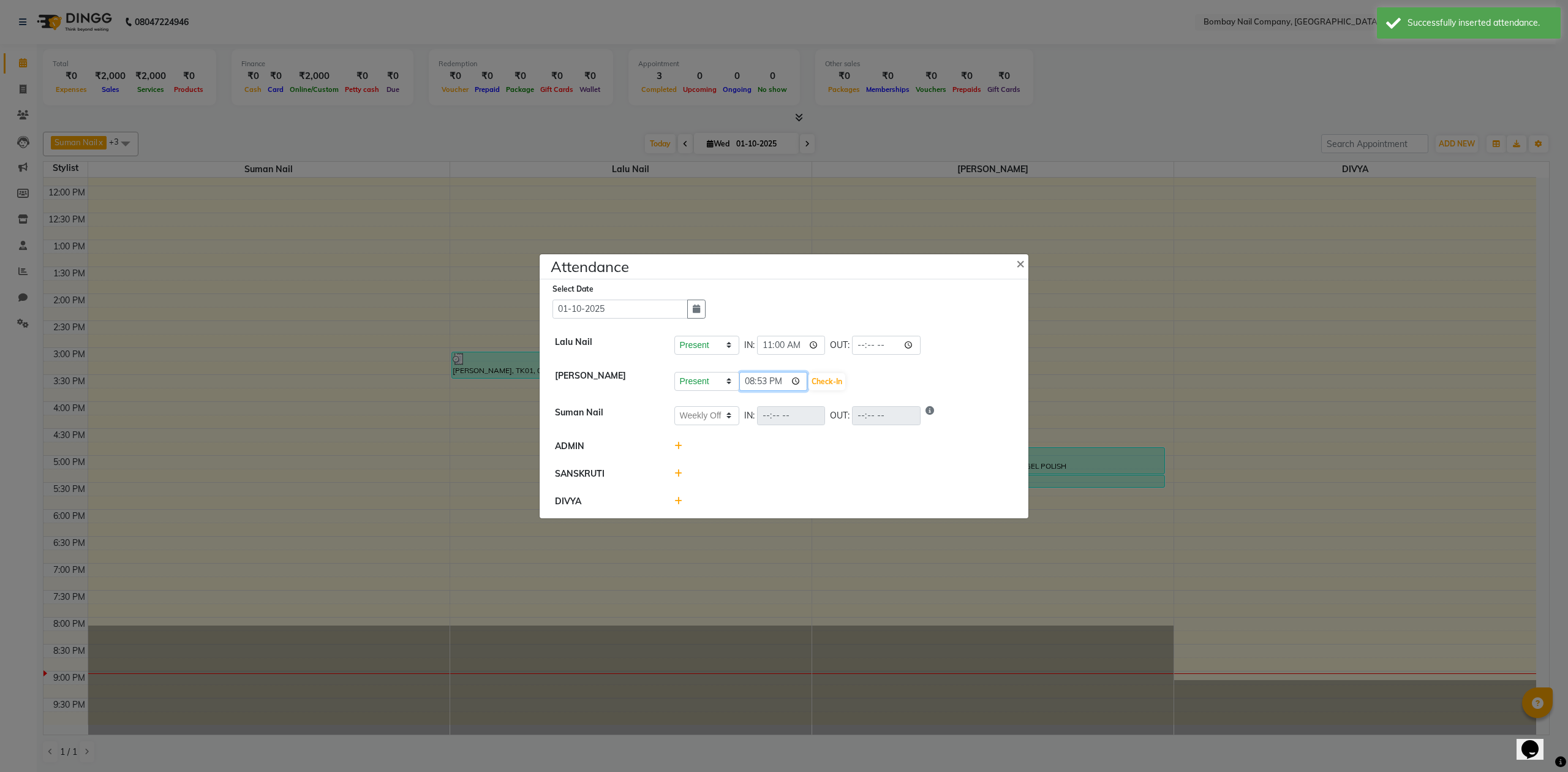
click at [783, 381] on input "20:53" at bounding box center [774, 382] width 69 height 19
type input "11:00"
click at [809, 382] on button "Check-In" at bounding box center [827, 382] width 37 height 17
select select "W"
click at [681, 471] on icon at bounding box center [678, 471] width 8 height 8
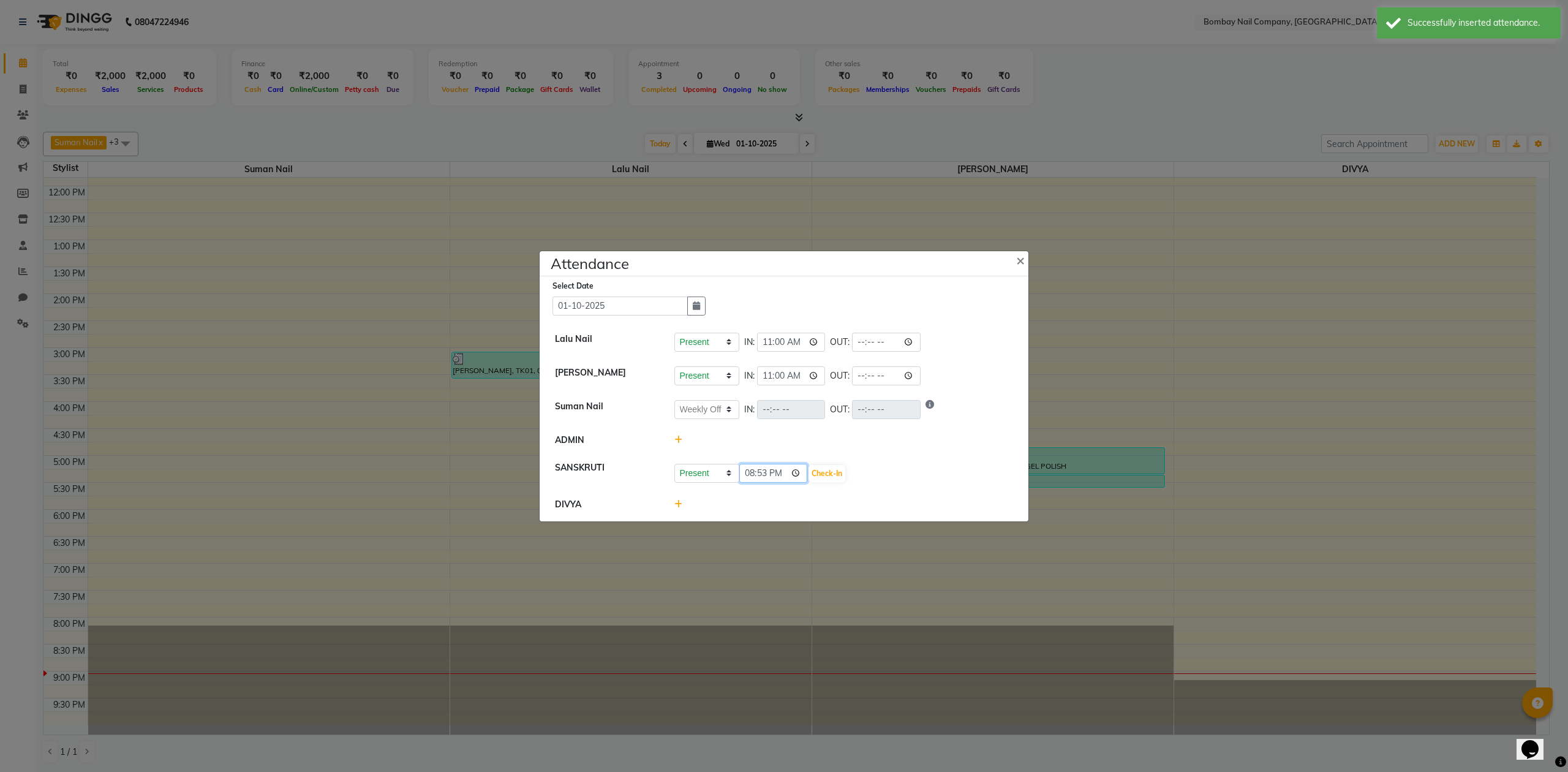
click at [783, 473] on input "20:53" at bounding box center [774, 473] width 69 height 19
type input "12:02"
click at [809, 473] on button "Check-In" at bounding box center [827, 473] width 37 height 17
select select "W"
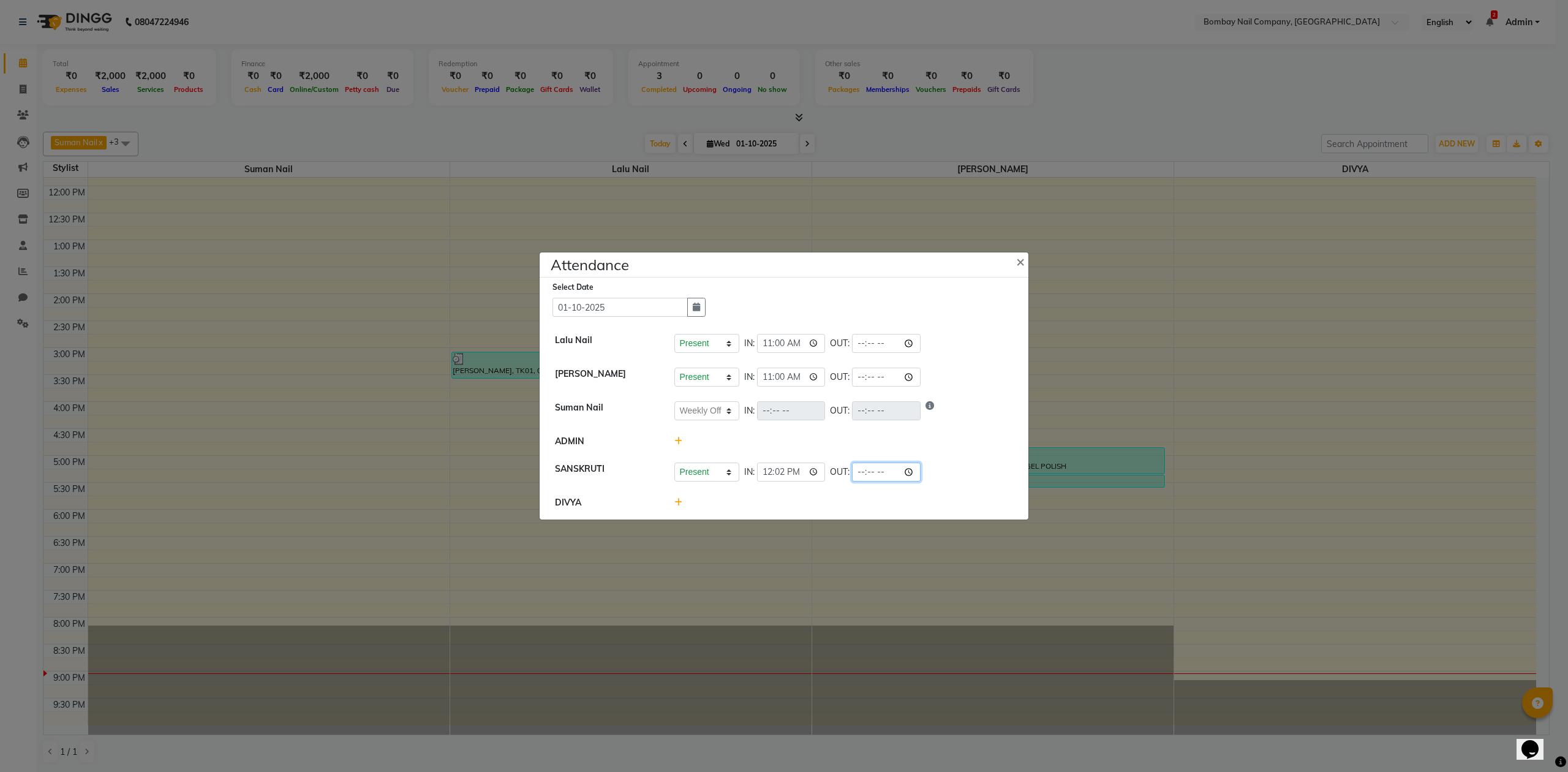
click at [877, 468] on input "time" at bounding box center [887, 472] width 69 height 19
type input "21:00"
click at [950, 490] on li "DIVYA" at bounding box center [784, 503] width 483 height 27
select select "W"
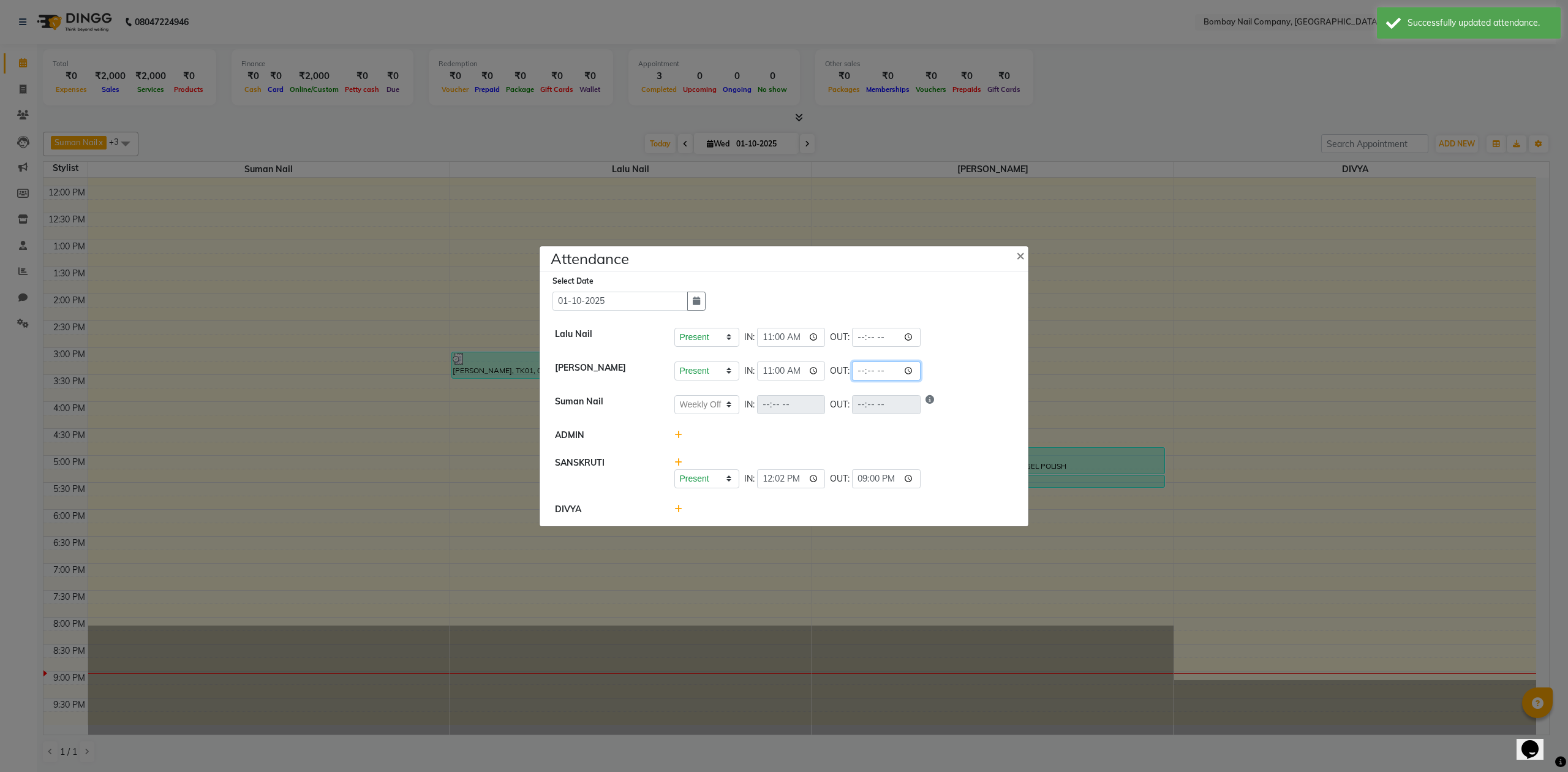
click at [880, 370] on input "time" at bounding box center [887, 371] width 69 height 19
type input "21:00"
click at [912, 439] on div at bounding box center [845, 435] width 358 height 13
select select "W"
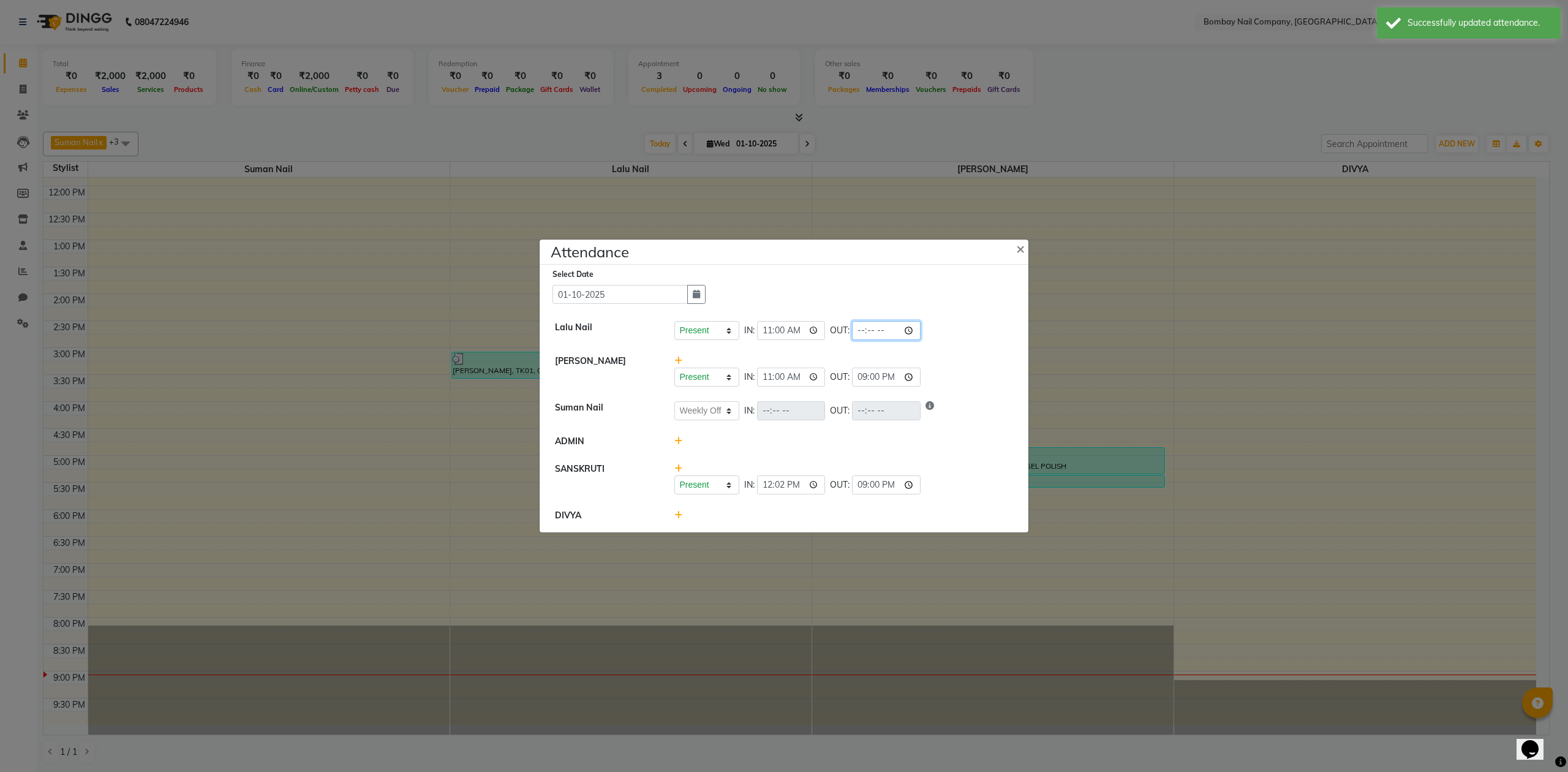
click at [881, 329] on input "time" at bounding box center [887, 331] width 69 height 19
type input "21:00"
click at [934, 472] on div "Present Absent Late Half Day Weekly Off IN: 12:02 OUT: 21:00" at bounding box center [845, 478] width 358 height 32
select select "W"
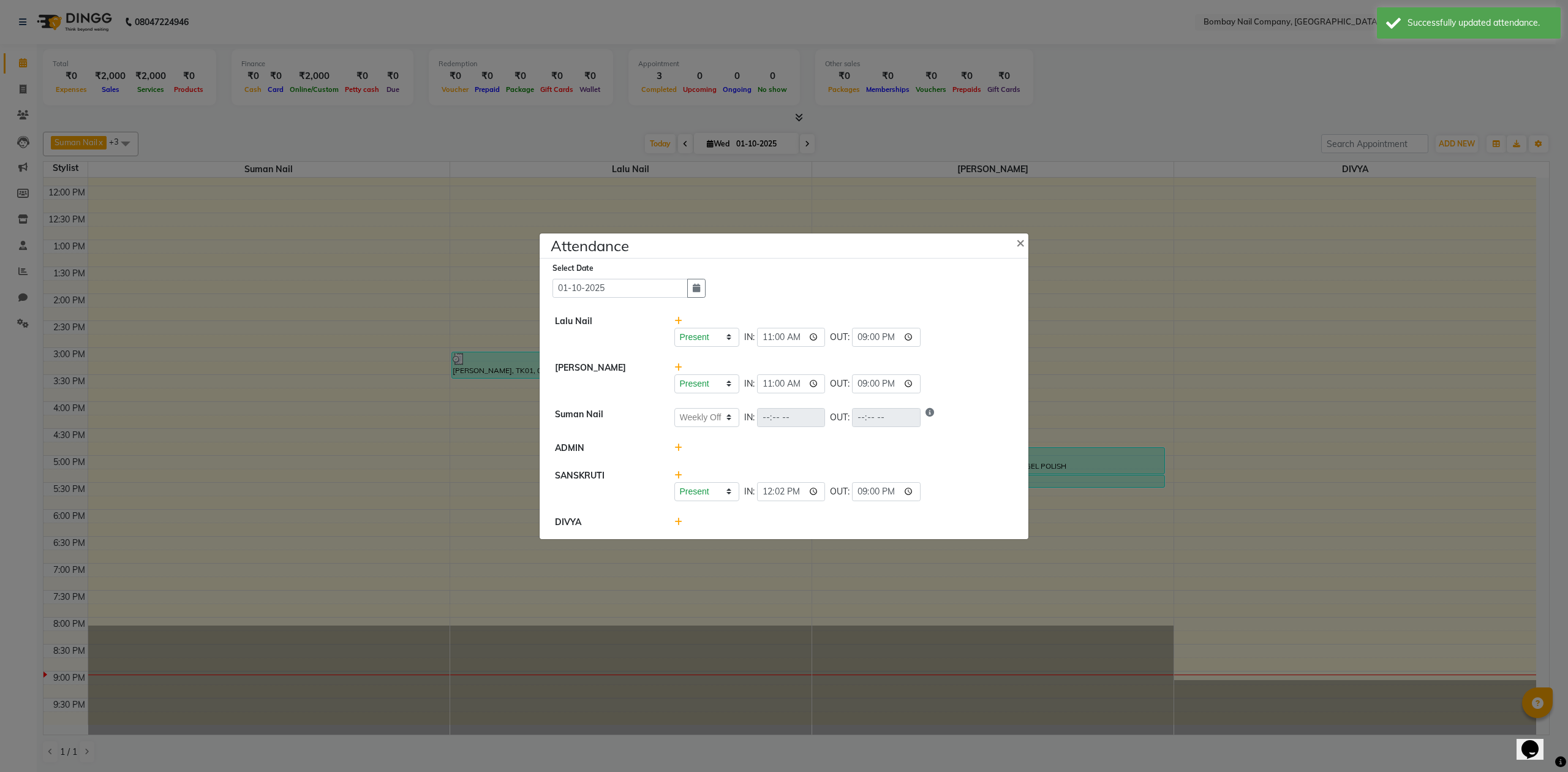
click at [677, 523] on icon at bounding box center [678, 522] width 8 height 8
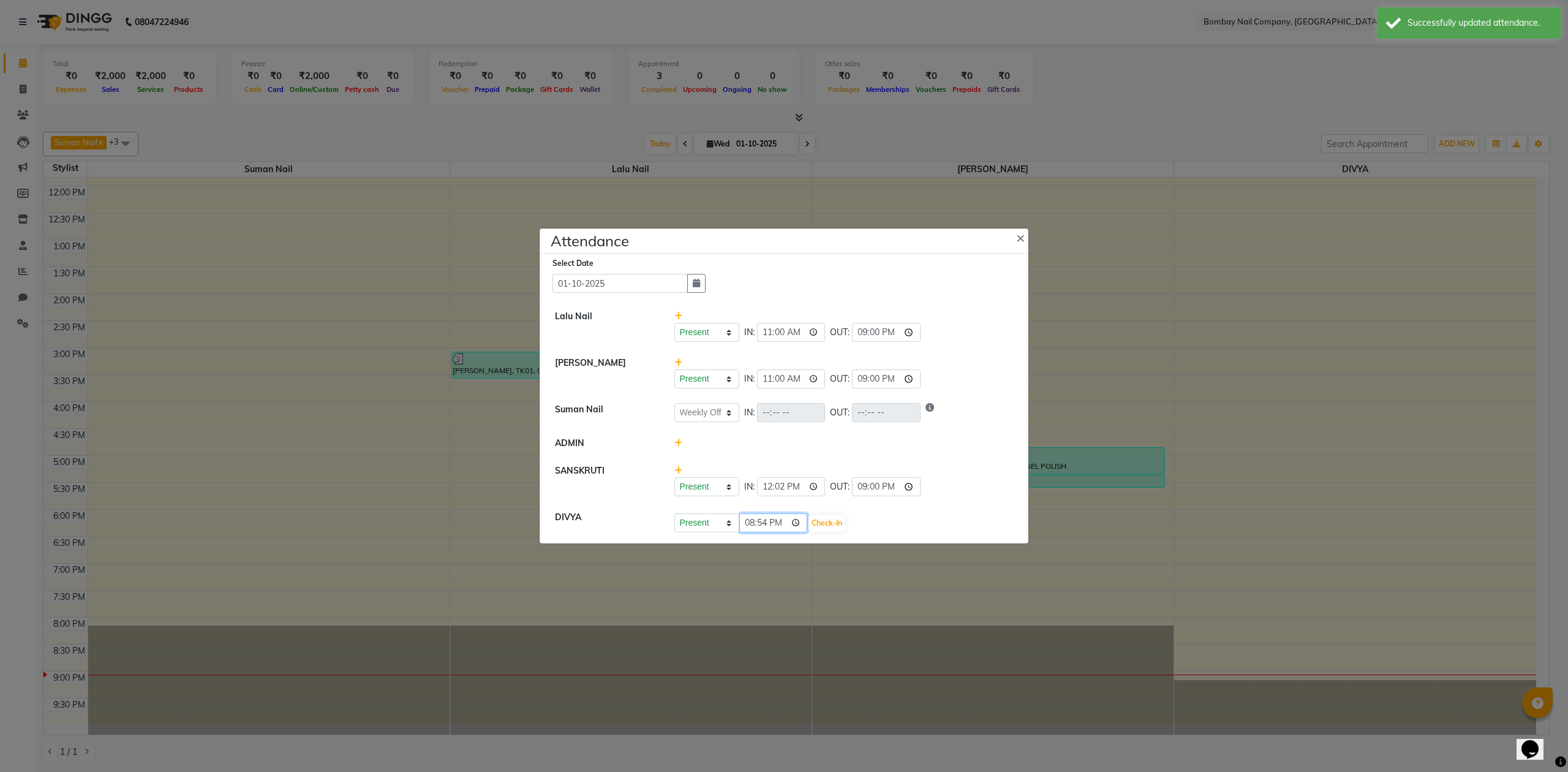
click at [782, 525] on input "20:54" at bounding box center [774, 523] width 69 height 19
type input "11:00"
click at [826, 522] on button "Check-In" at bounding box center [827, 523] width 37 height 17
select select "W"
click at [883, 521] on input "time" at bounding box center [887, 522] width 69 height 19
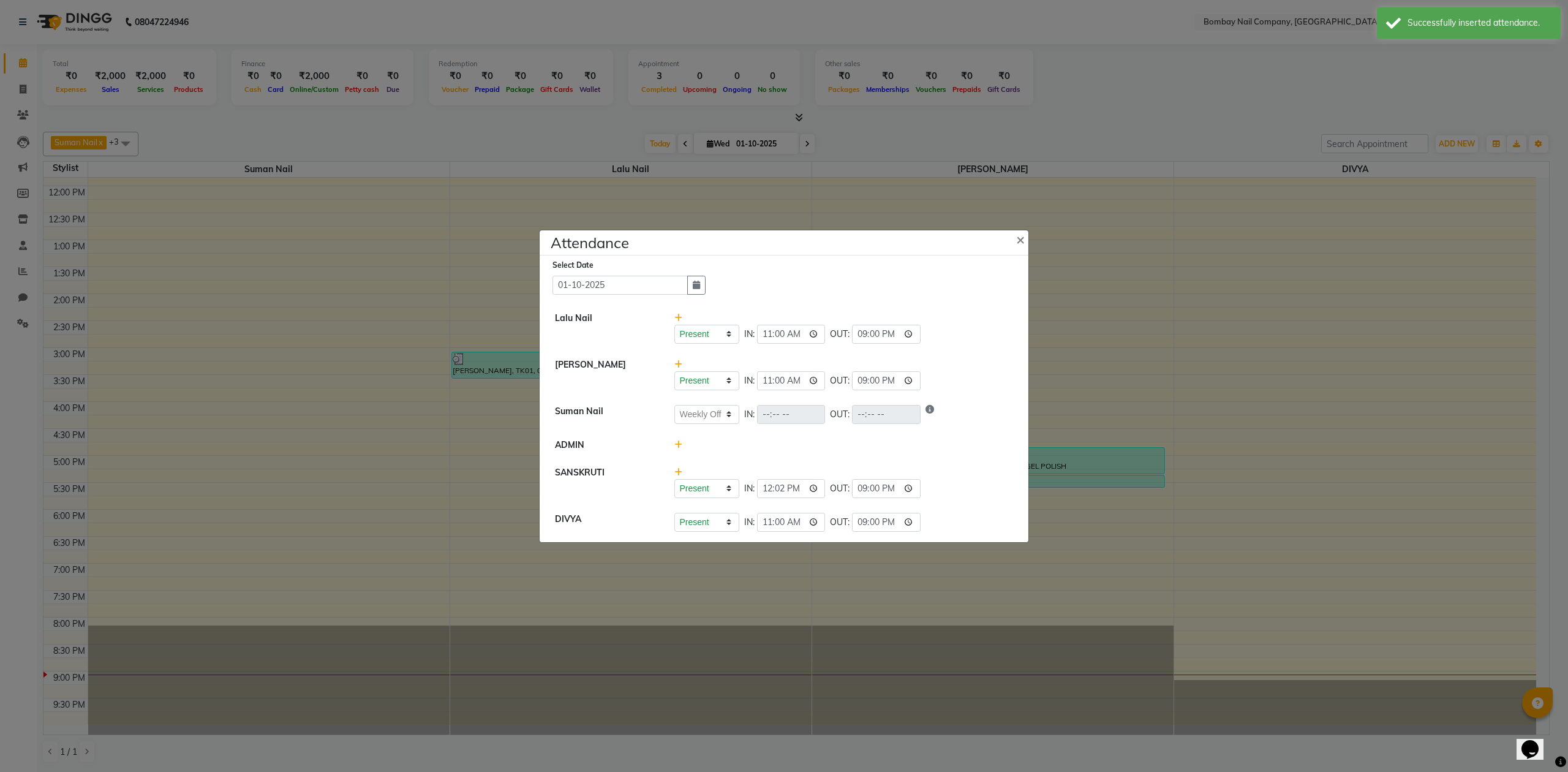
type input "21:00"
click at [939, 515] on div "Present Absent Late Half Day Weekly Off IN: 11:00 OUT: 21:00" at bounding box center [844, 522] width 339 height 19
select select "W"
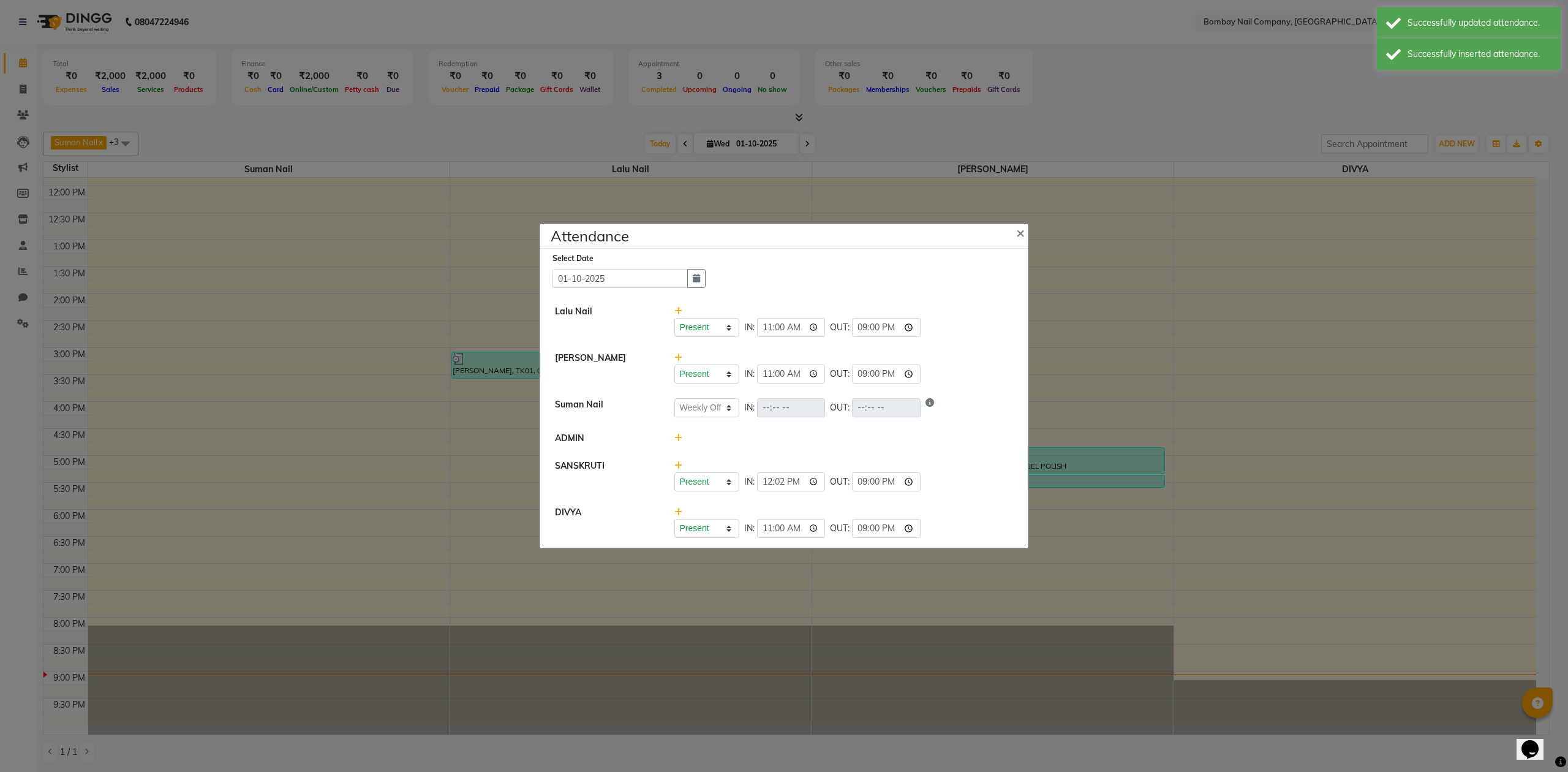
click at [980, 364] on div "Present Absent Late Half Day Weekly Off IN: 11:00 OUT: 21:00" at bounding box center [844, 374] width 339 height 19
click at [882, 528] on input "21:00" at bounding box center [887, 529] width 69 height 19
type input "20:00"
click at [929, 485] on div "Present Absent Late Half Day Weekly Off IN: 12:02 OUT: 21:00" at bounding box center [844, 482] width 339 height 19
select select "W"
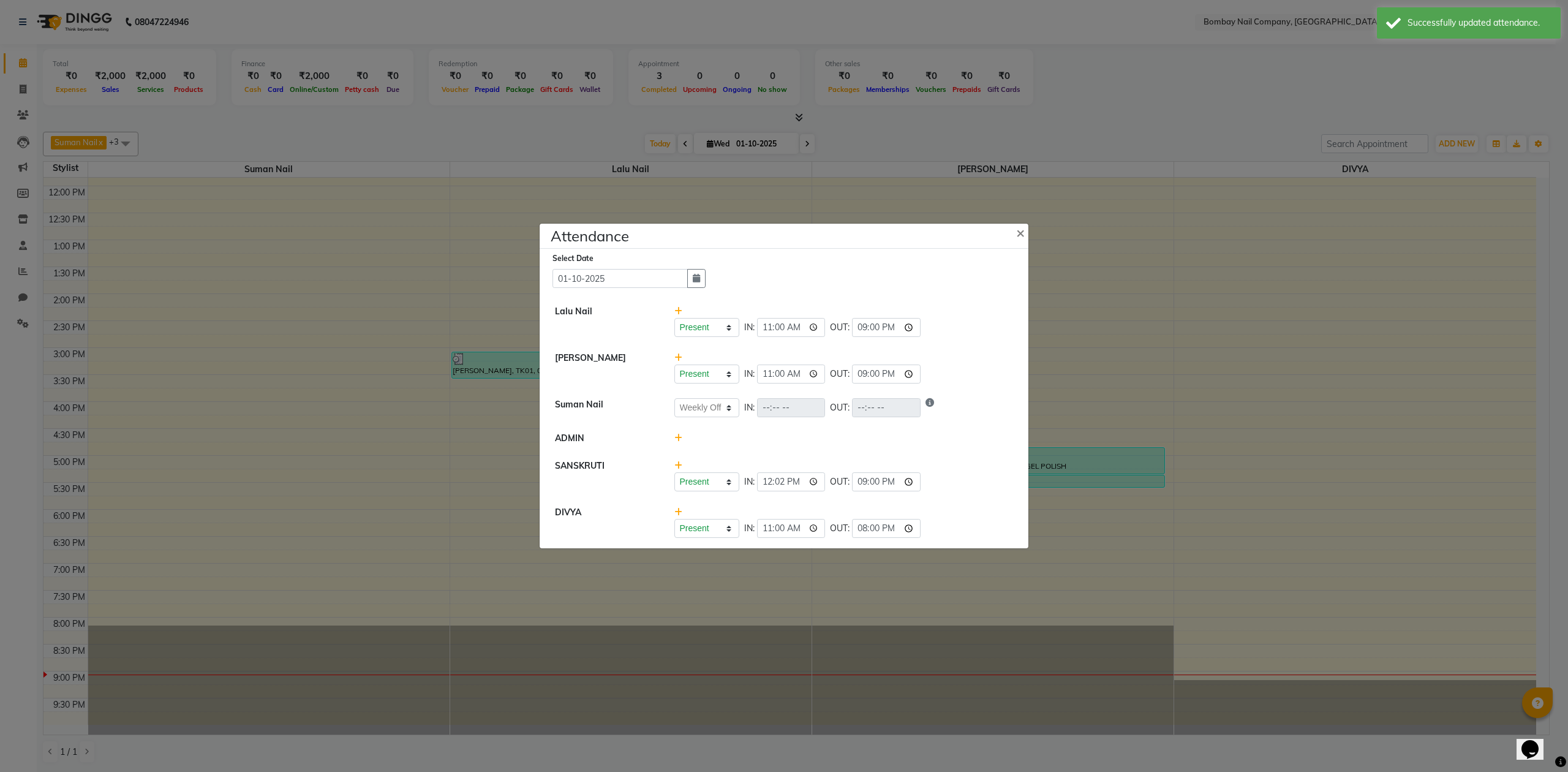
click at [991, 265] on div "Select Date [DATE]" at bounding box center [789, 269] width 473 height 36
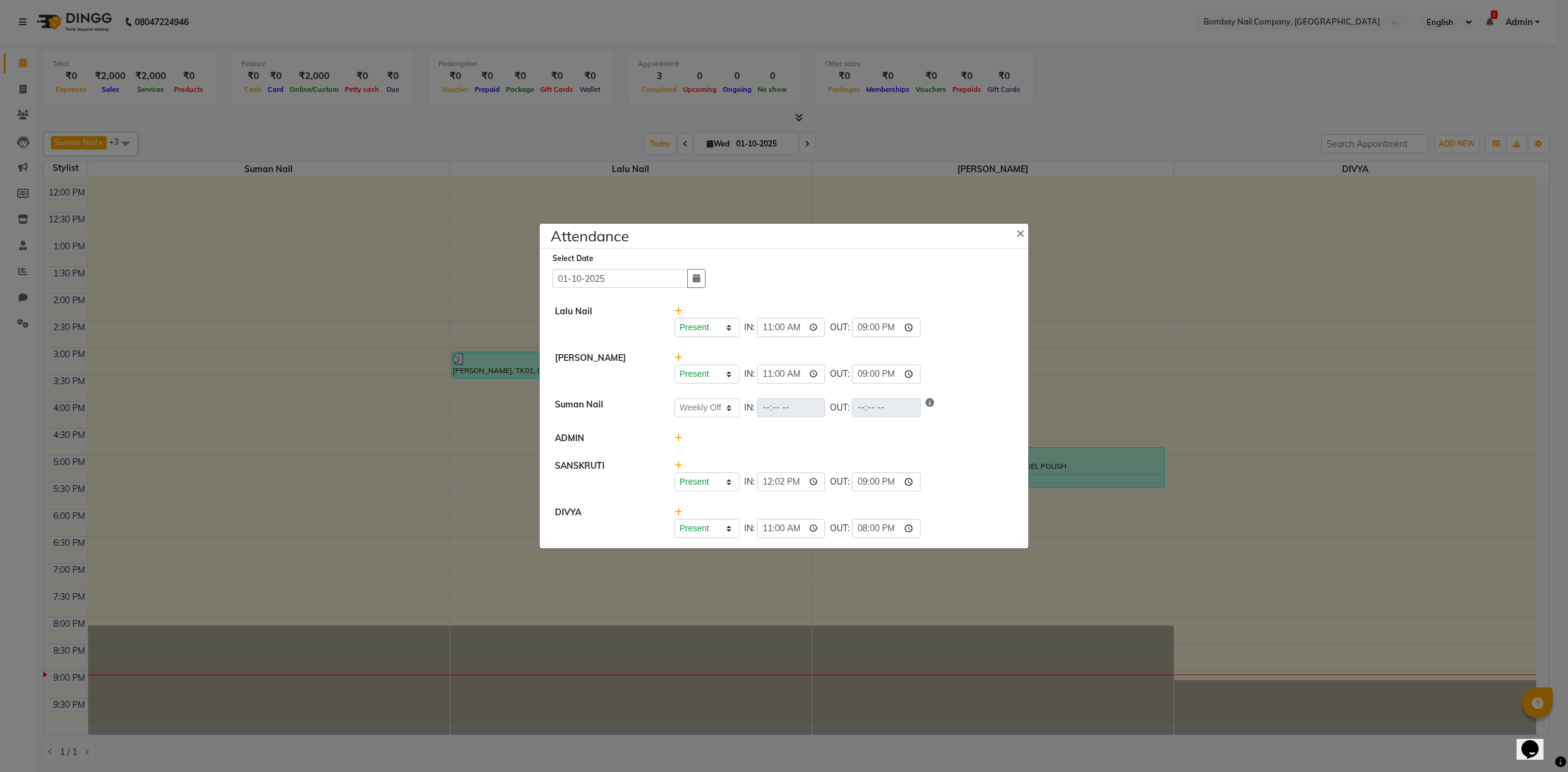
click at [991, 265] on div "Select Date [DATE]" at bounding box center [789, 269] width 473 height 36
click at [1018, 234] on span "×" at bounding box center [1020, 232] width 8 height 18
